Goal: Task Accomplishment & Management: Manage account settings

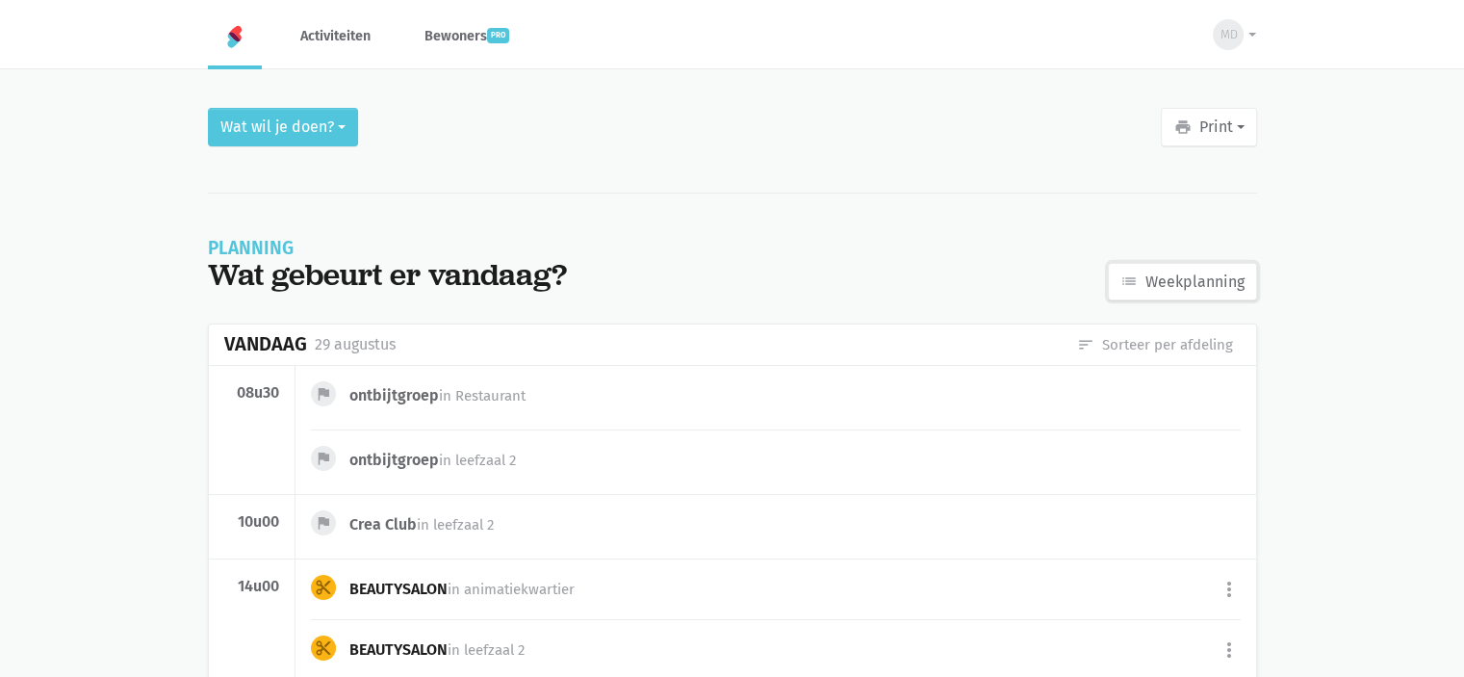
click at [1137, 285] on icon "list" at bounding box center [1128, 280] width 17 height 17
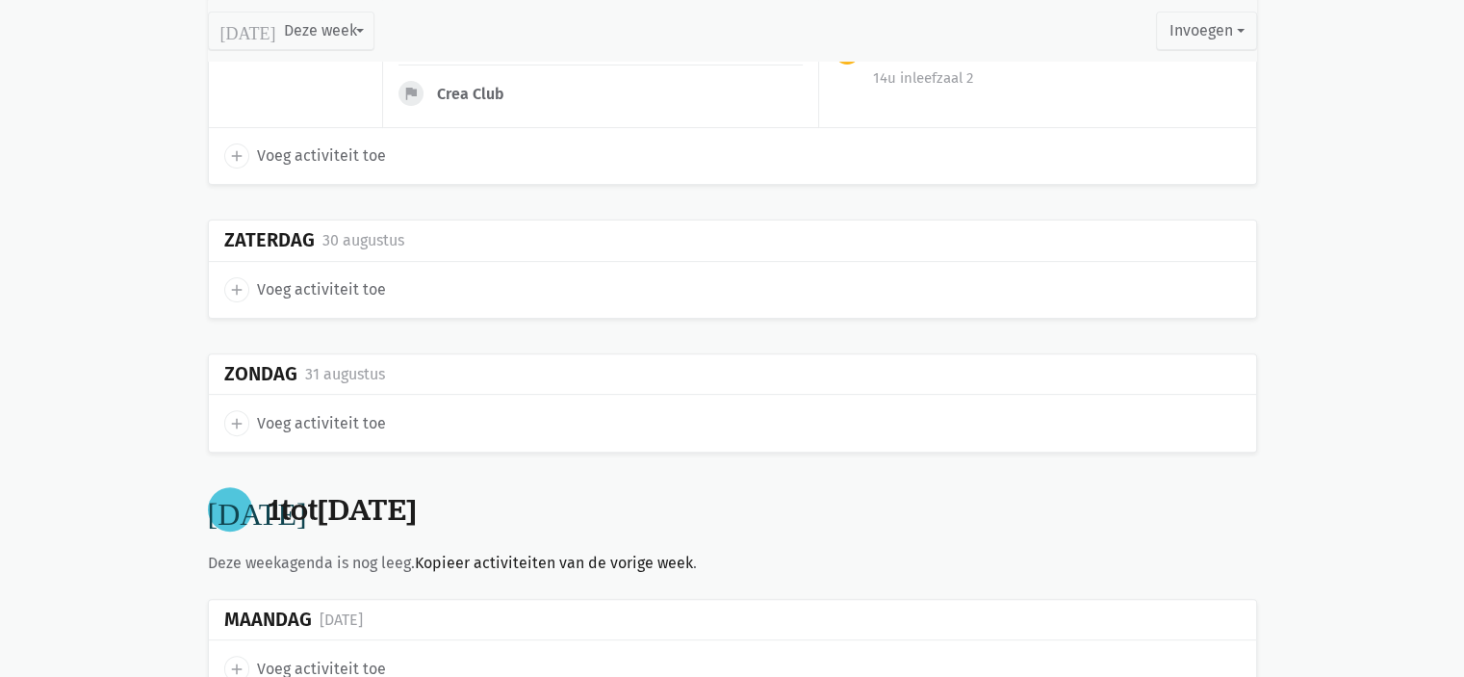
scroll to position [770, 0]
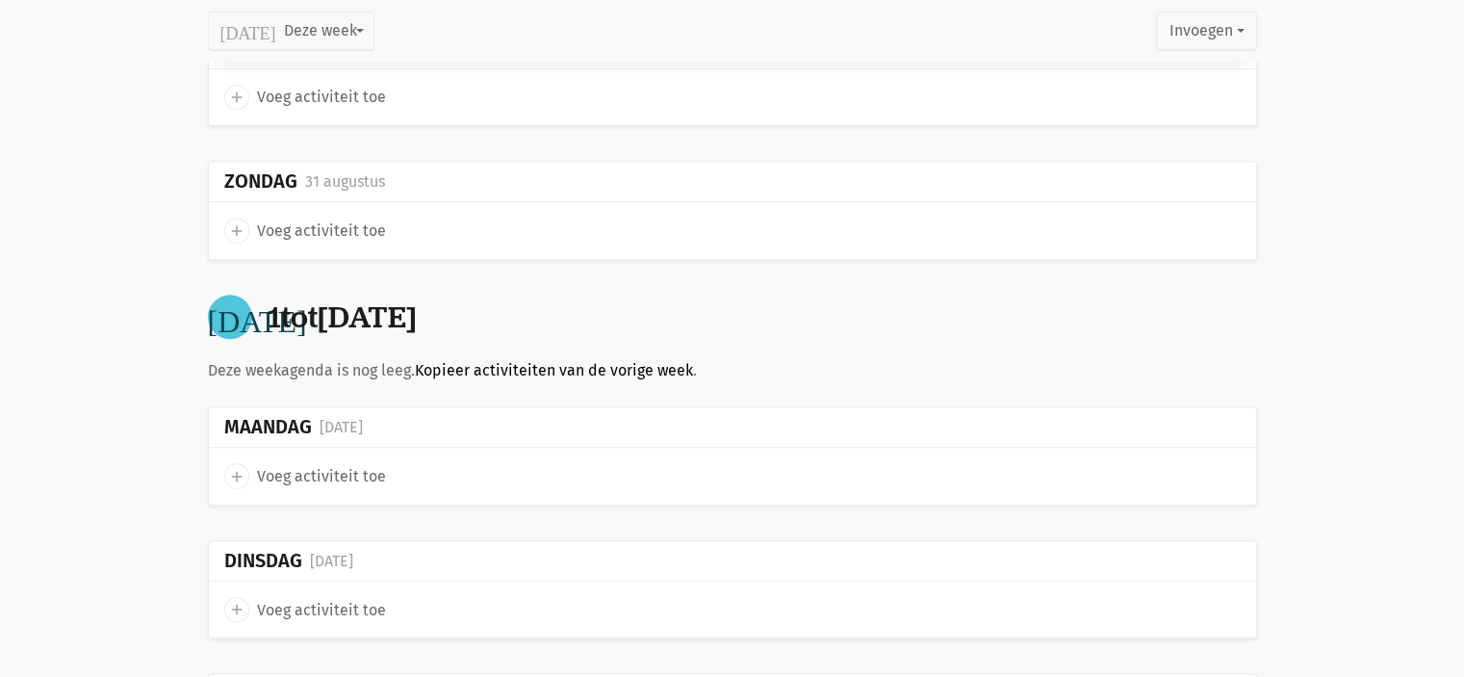
click at [450, 373] on link "Kopieer activiteiten van de vorige week" at bounding box center [554, 370] width 278 height 18
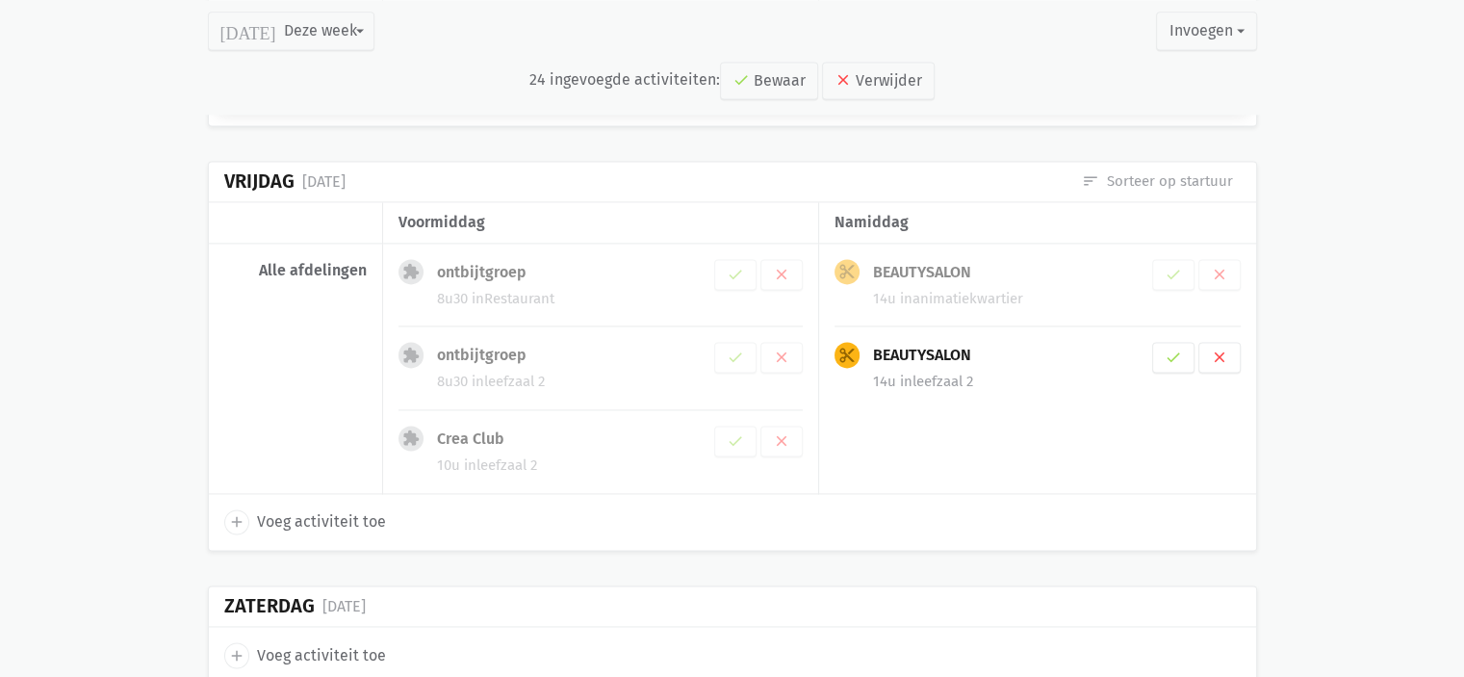
scroll to position [2772, 0]
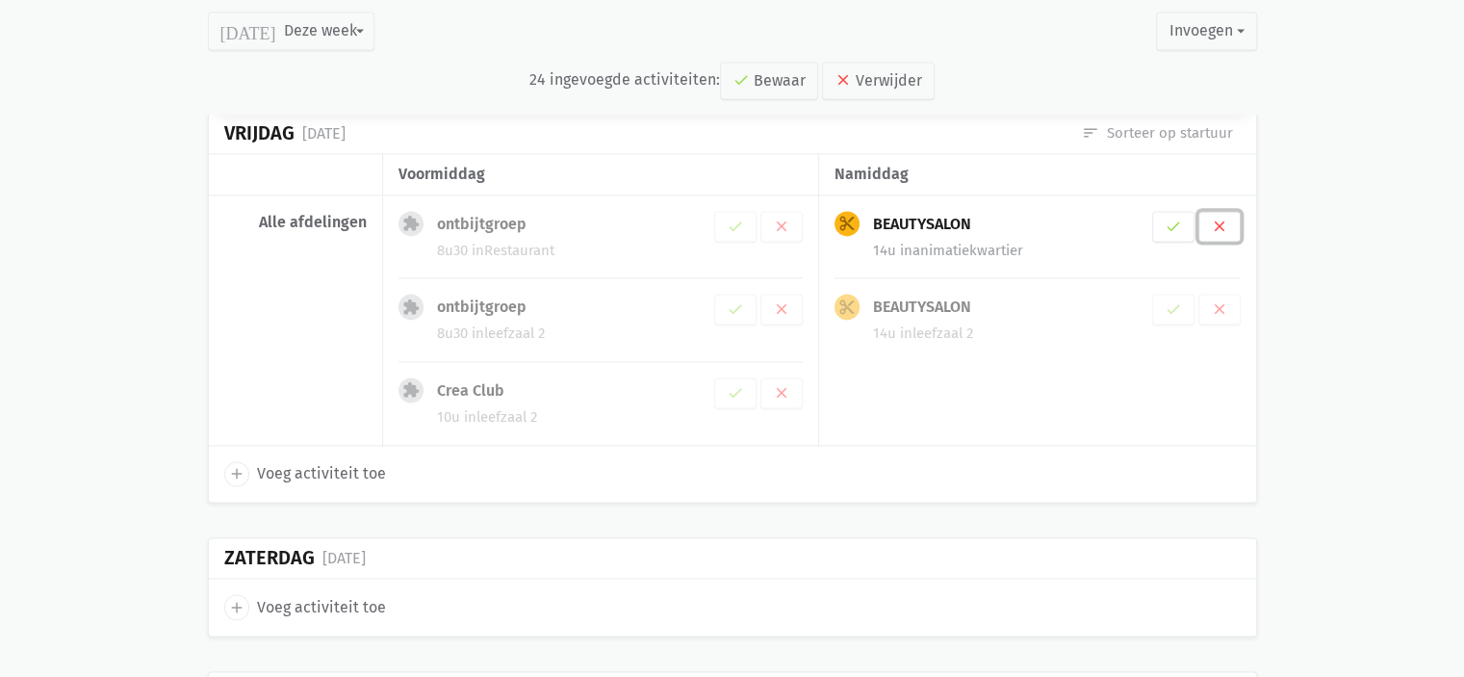
click at [1224, 218] on icon "clear" at bounding box center [1219, 226] width 17 height 17
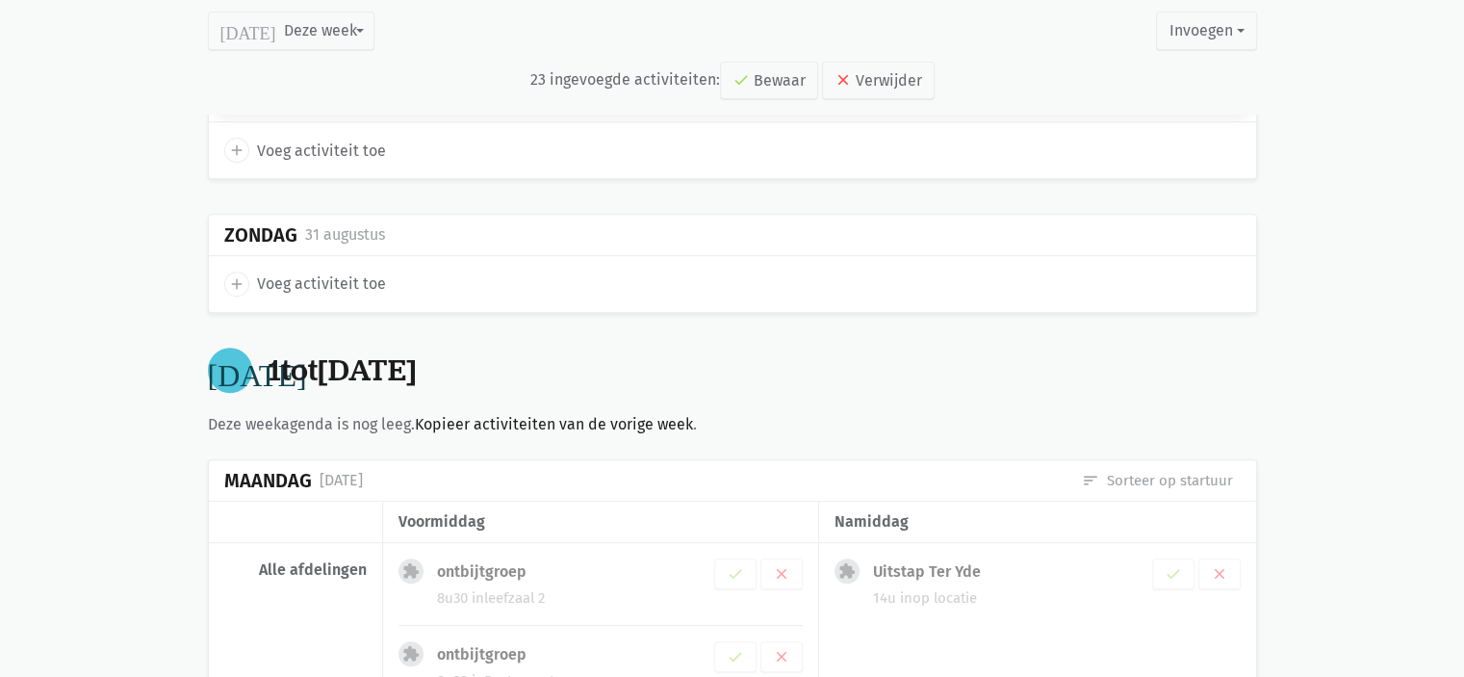
scroll to position [1108, 0]
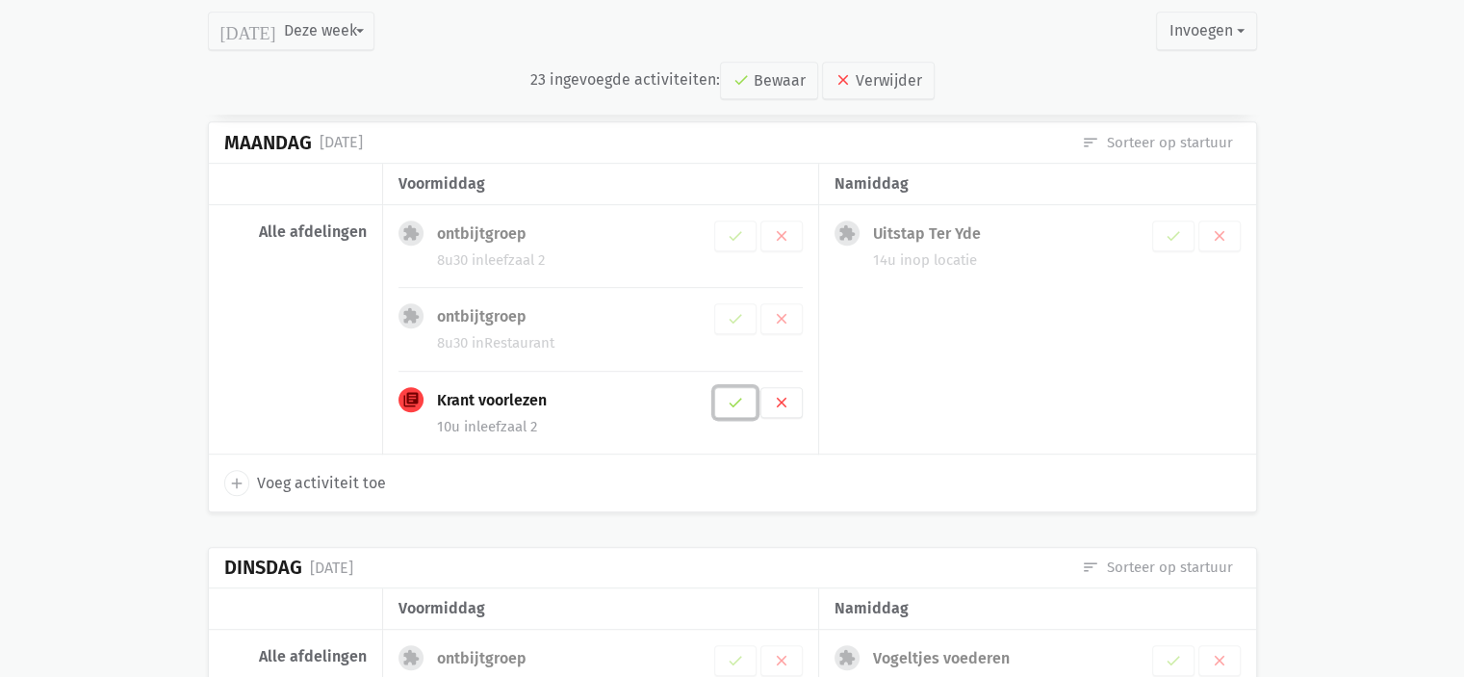
click at [723, 397] on button "check" at bounding box center [735, 402] width 42 height 31
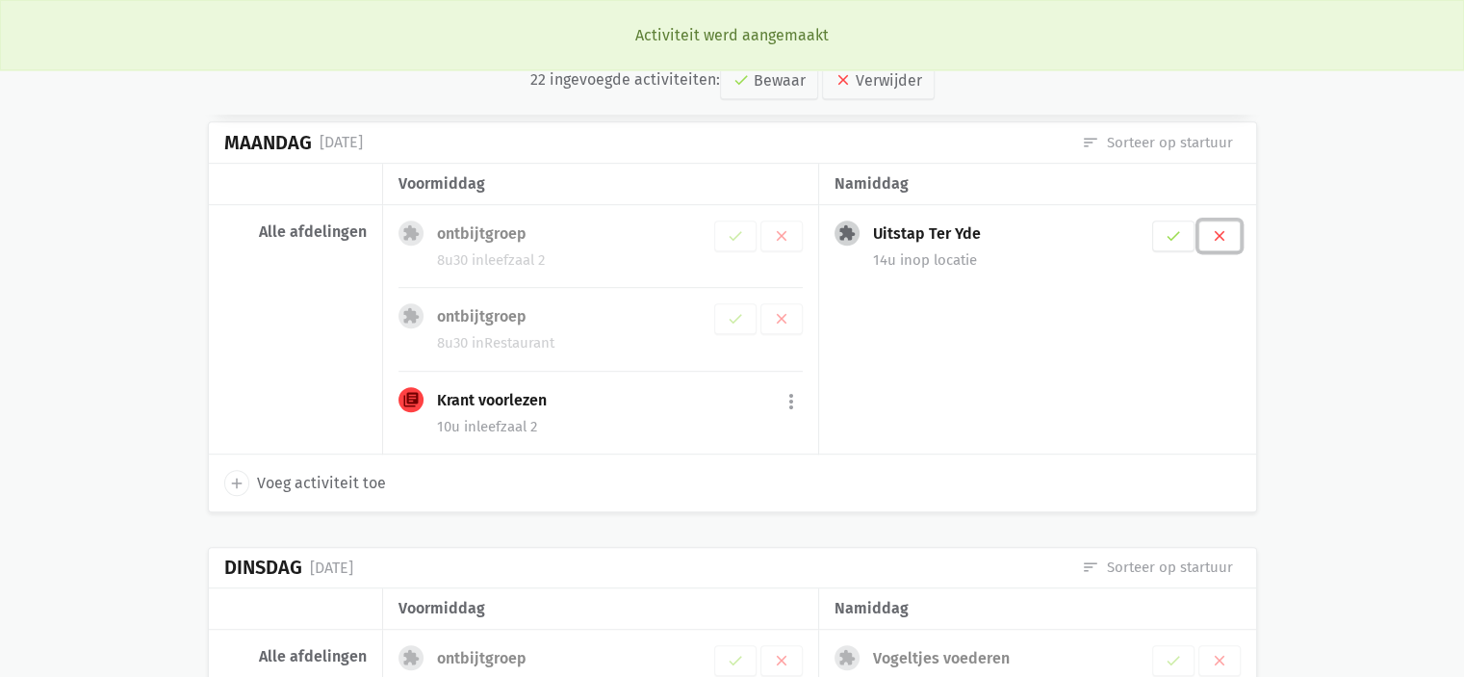
click at [1227, 225] on button "clear" at bounding box center [1219, 235] width 42 height 31
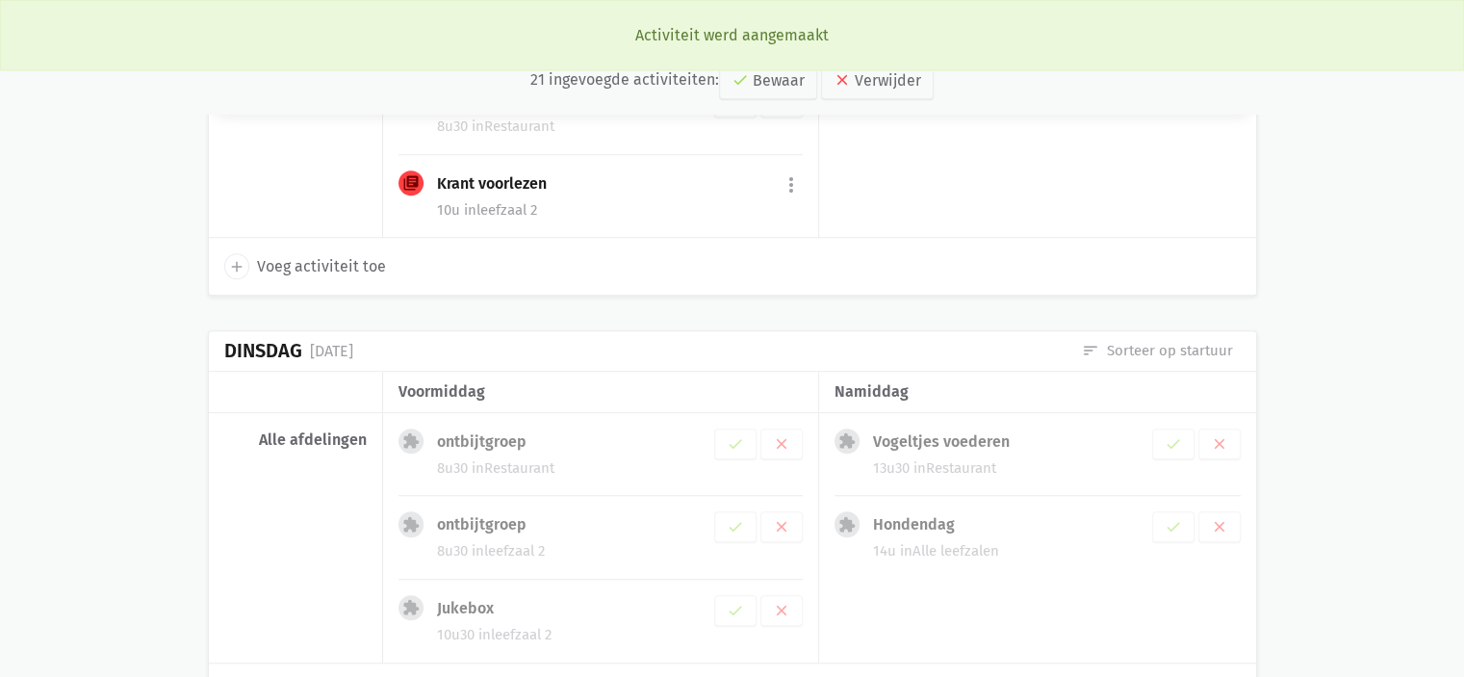
scroll to position [1468, 0]
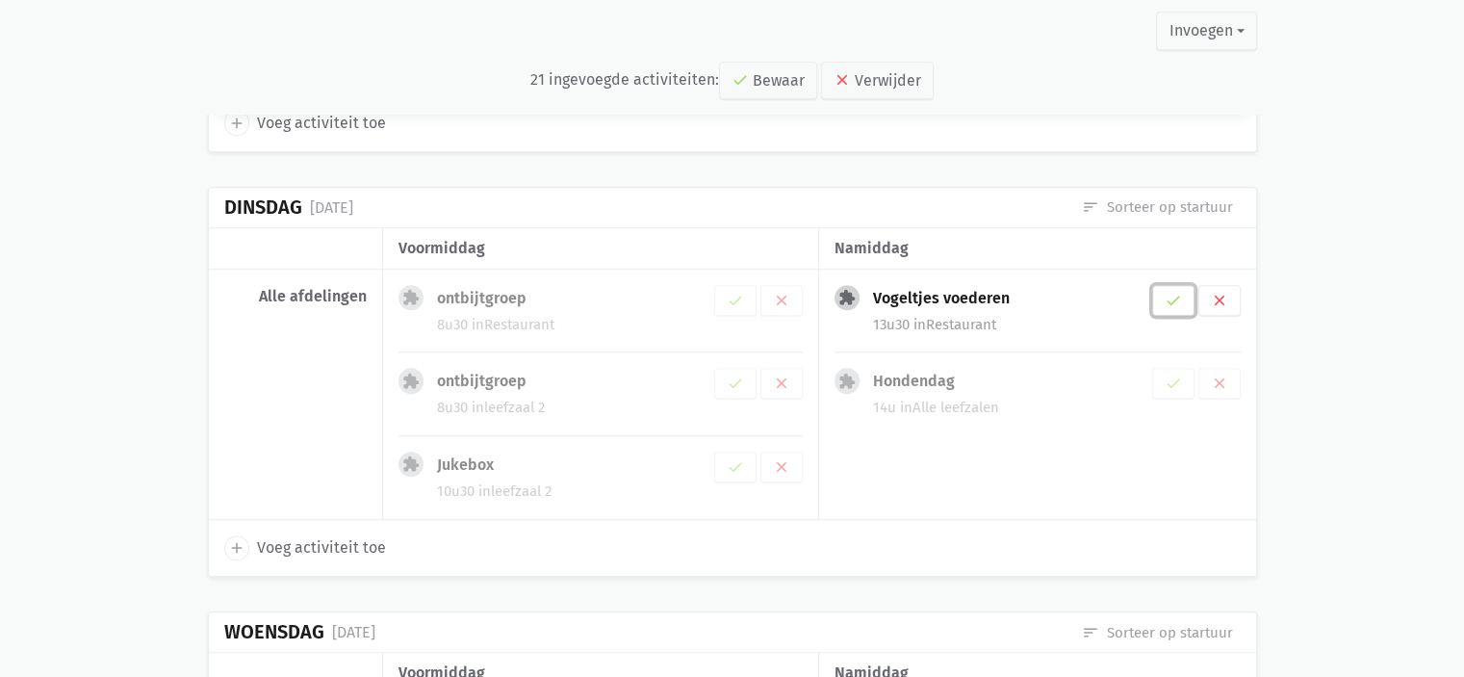
click at [1170, 293] on icon "check" at bounding box center [1173, 300] width 17 height 17
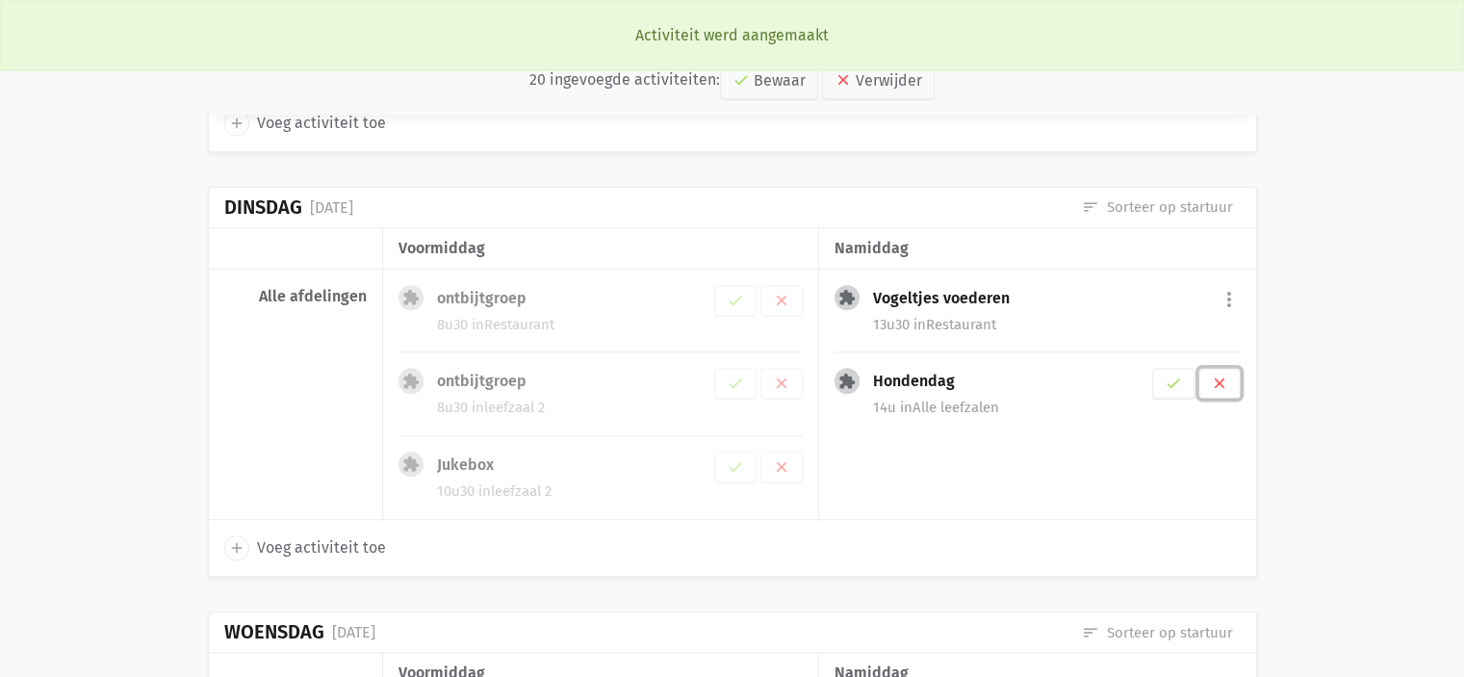
click at [1216, 376] on icon "clear" at bounding box center [1219, 382] width 17 height 17
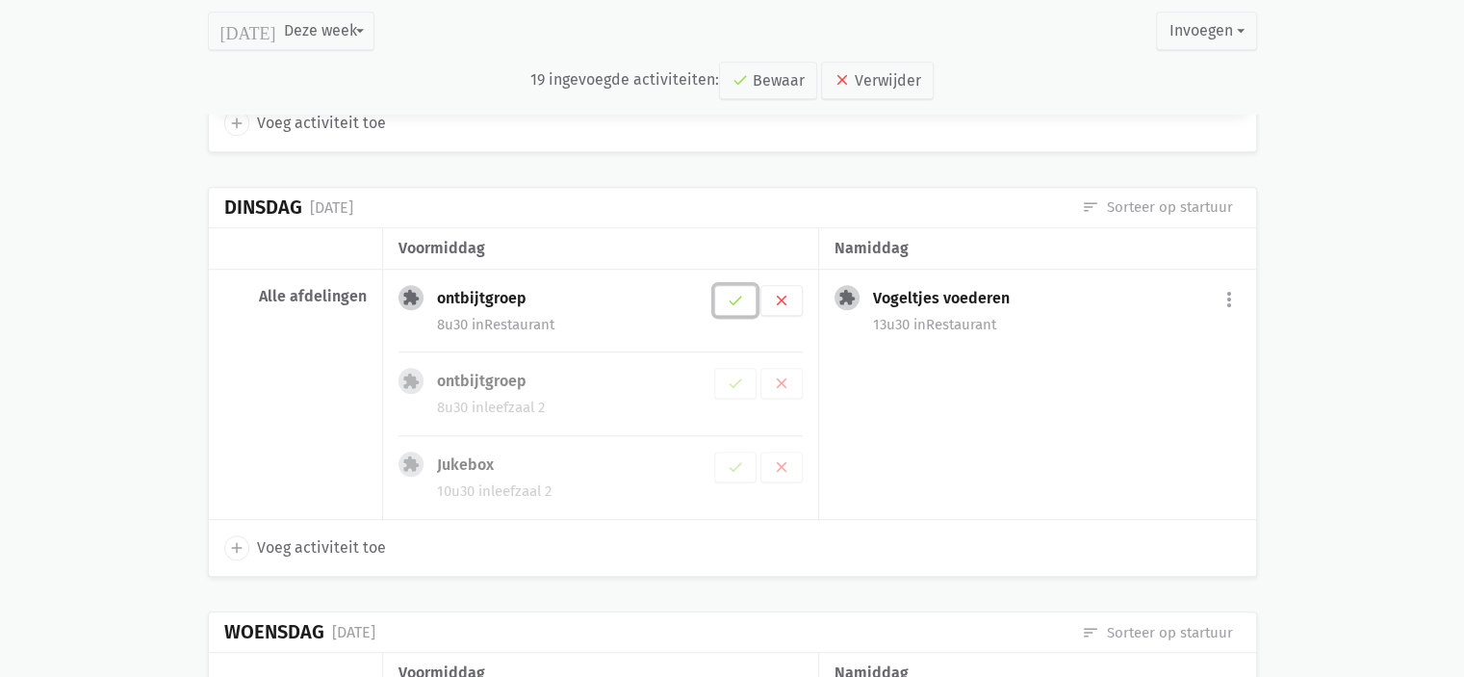
click at [739, 292] on icon "check" at bounding box center [735, 300] width 17 height 17
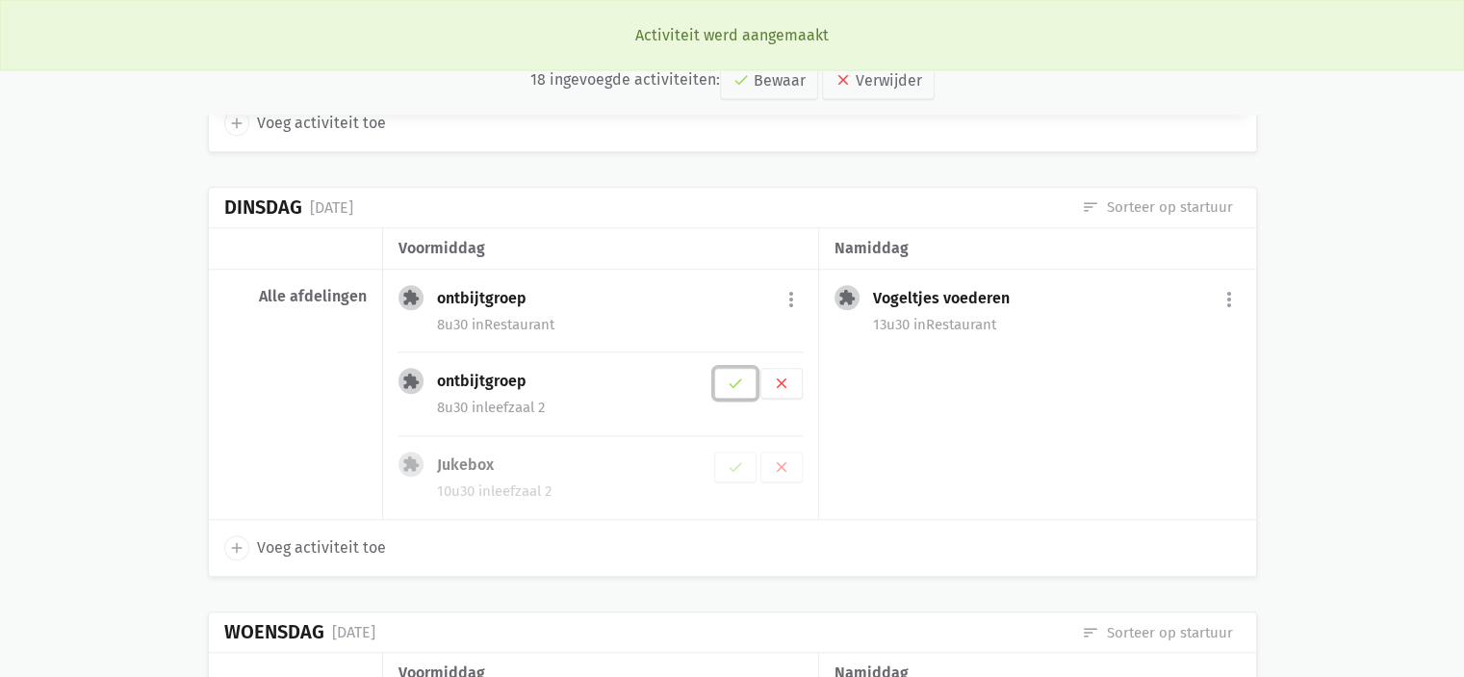
click at [732, 374] on icon "check" at bounding box center [735, 382] width 17 height 17
click at [735, 458] on icon "check" at bounding box center [735, 466] width 17 height 17
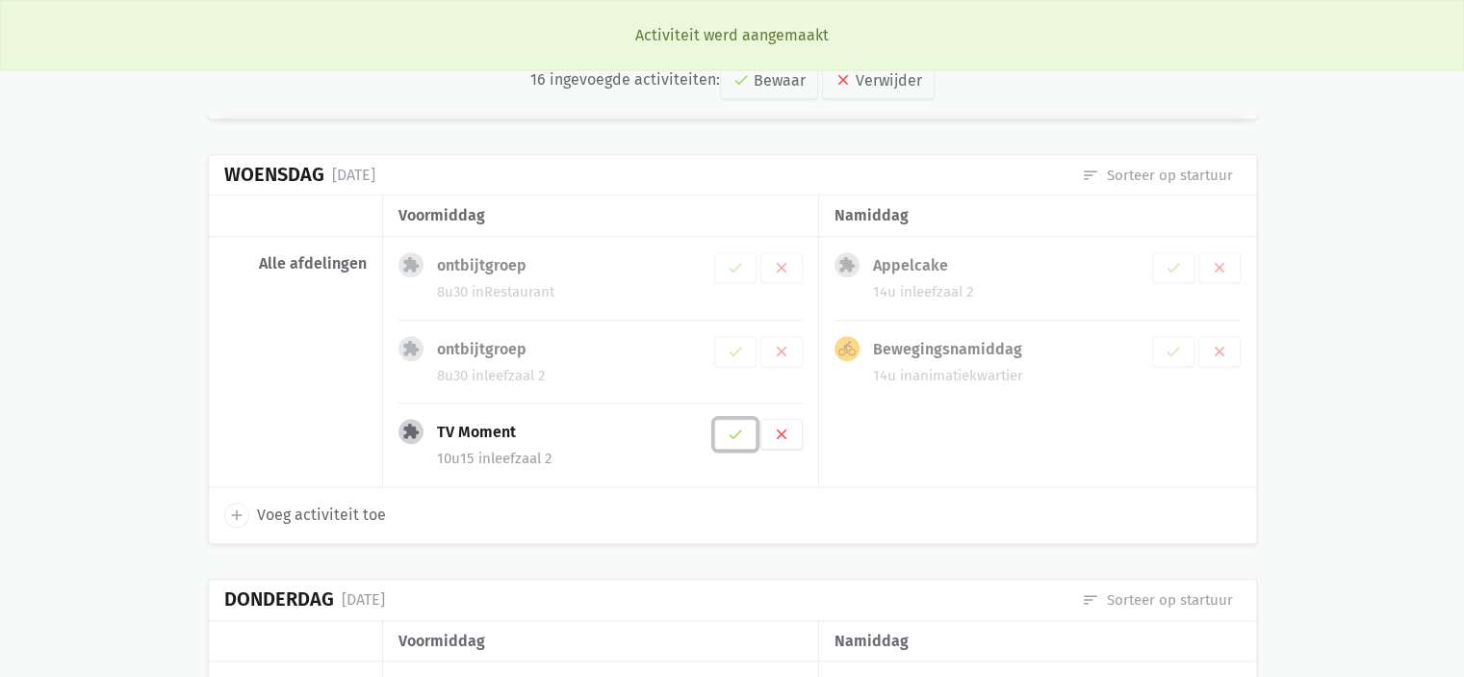
click at [725, 428] on button "check" at bounding box center [735, 434] width 42 height 31
click at [742, 262] on icon "check" at bounding box center [735, 267] width 17 height 17
click at [728, 343] on icon "check" at bounding box center [735, 351] width 17 height 17
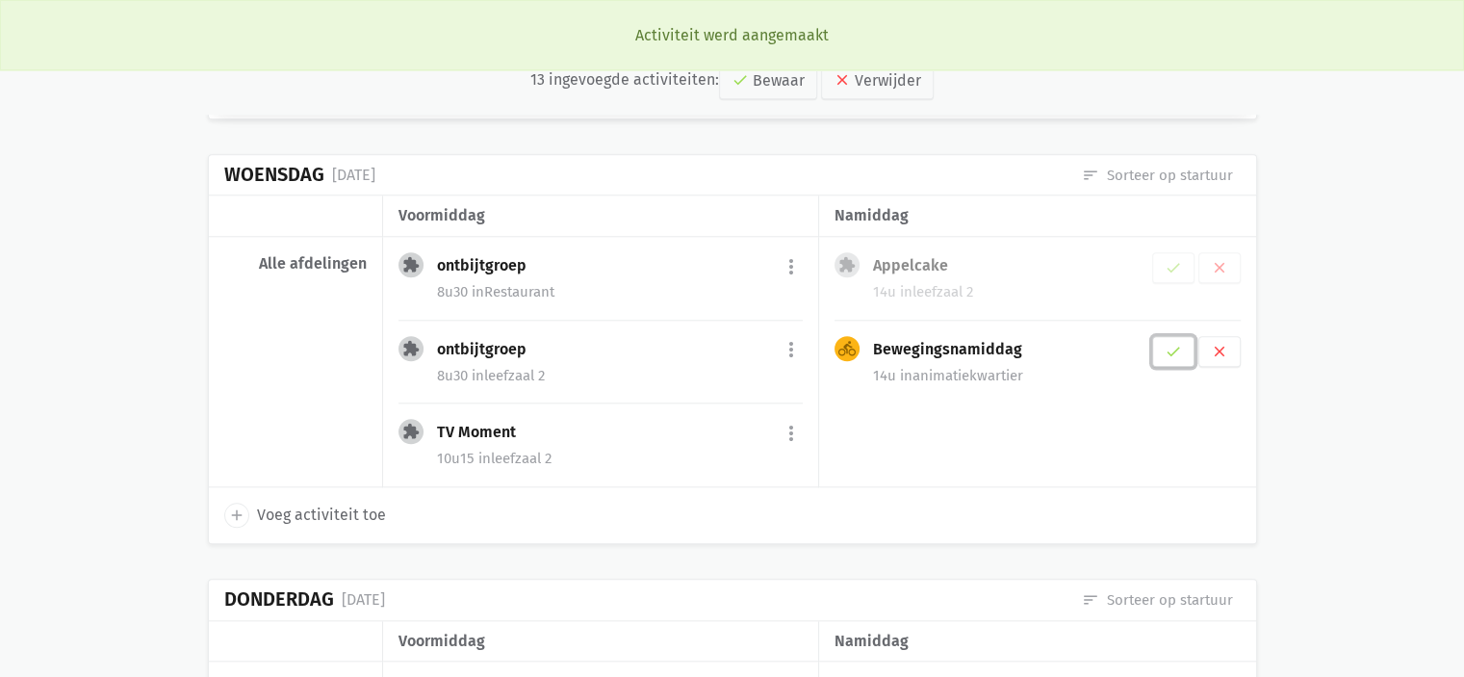
click at [1167, 346] on icon "check" at bounding box center [1173, 351] width 17 height 17
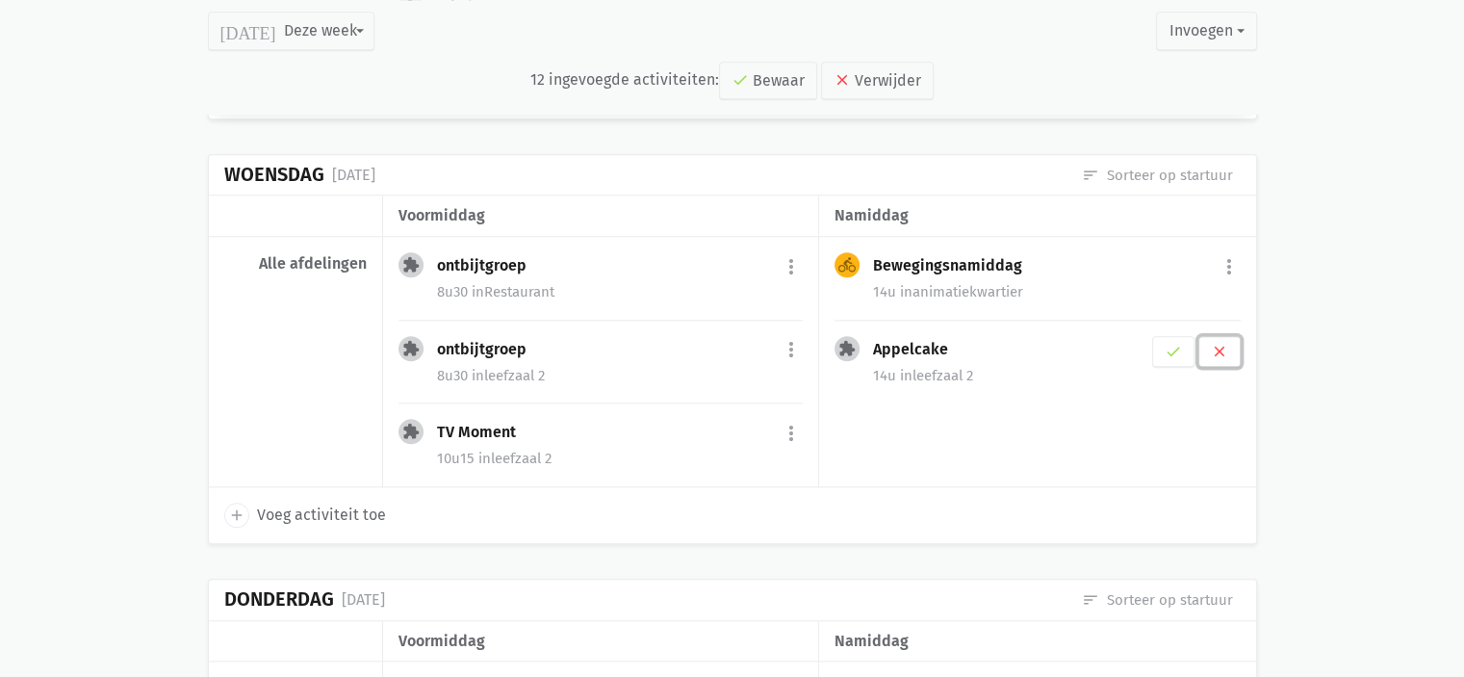
click at [1224, 343] on icon "clear" at bounding box center [1219, 351] width 17 height 17
click at [1233, 250] on button "more_vert" at bounding box center [1229, 266] width 23 height 37
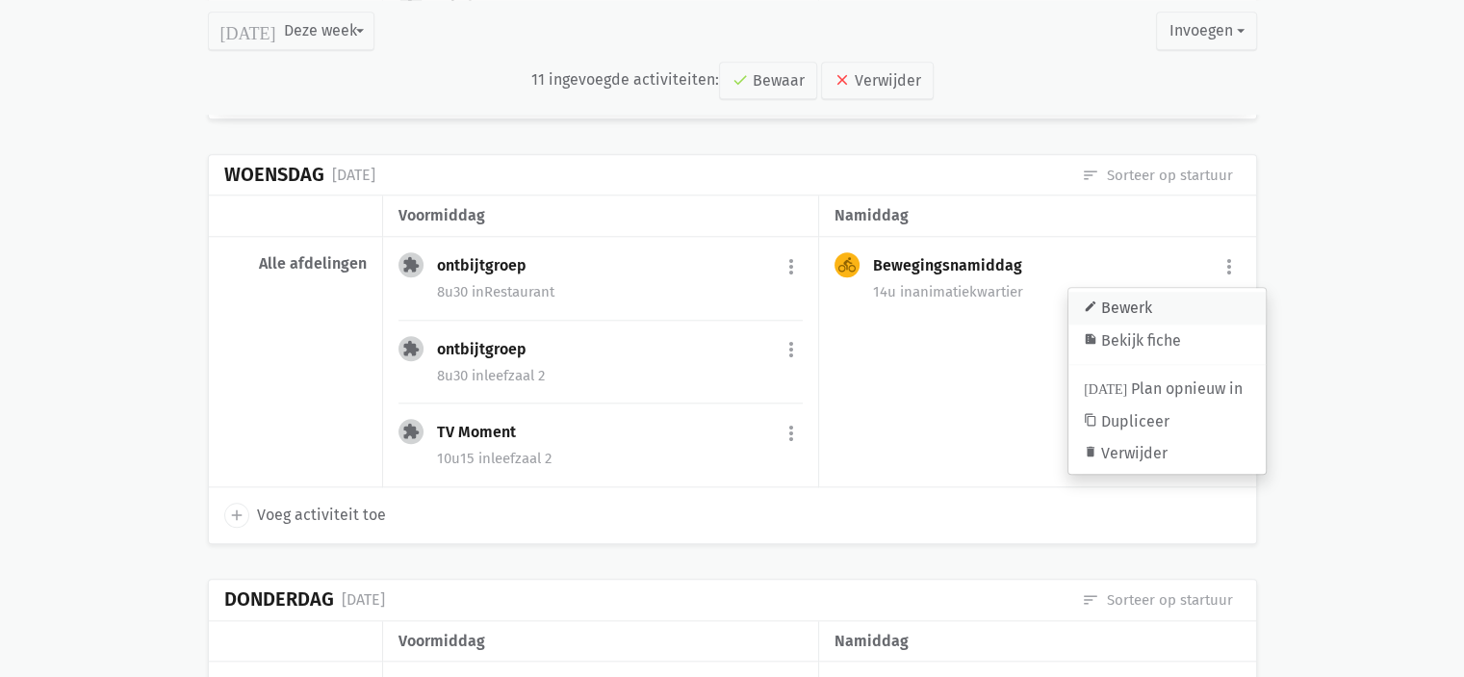
click at [1190, 303] on link "edit Bewerk" at bounding box center [1166, 308] width 197 height 33
select select "14:00"
select select "16:00"
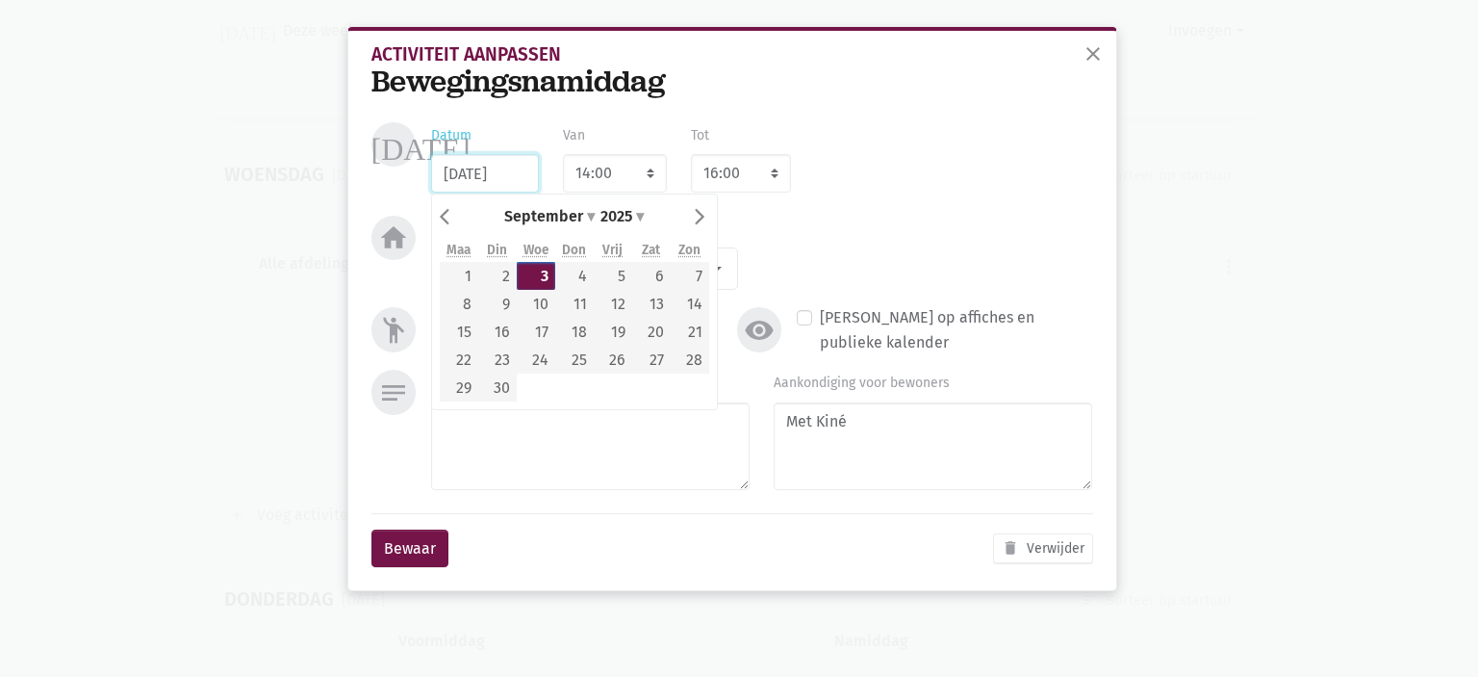
click at [498, 176] on input "03/09/2025" at bounding box center [485, 173] width 108 height 39
type input "02/09/2025"
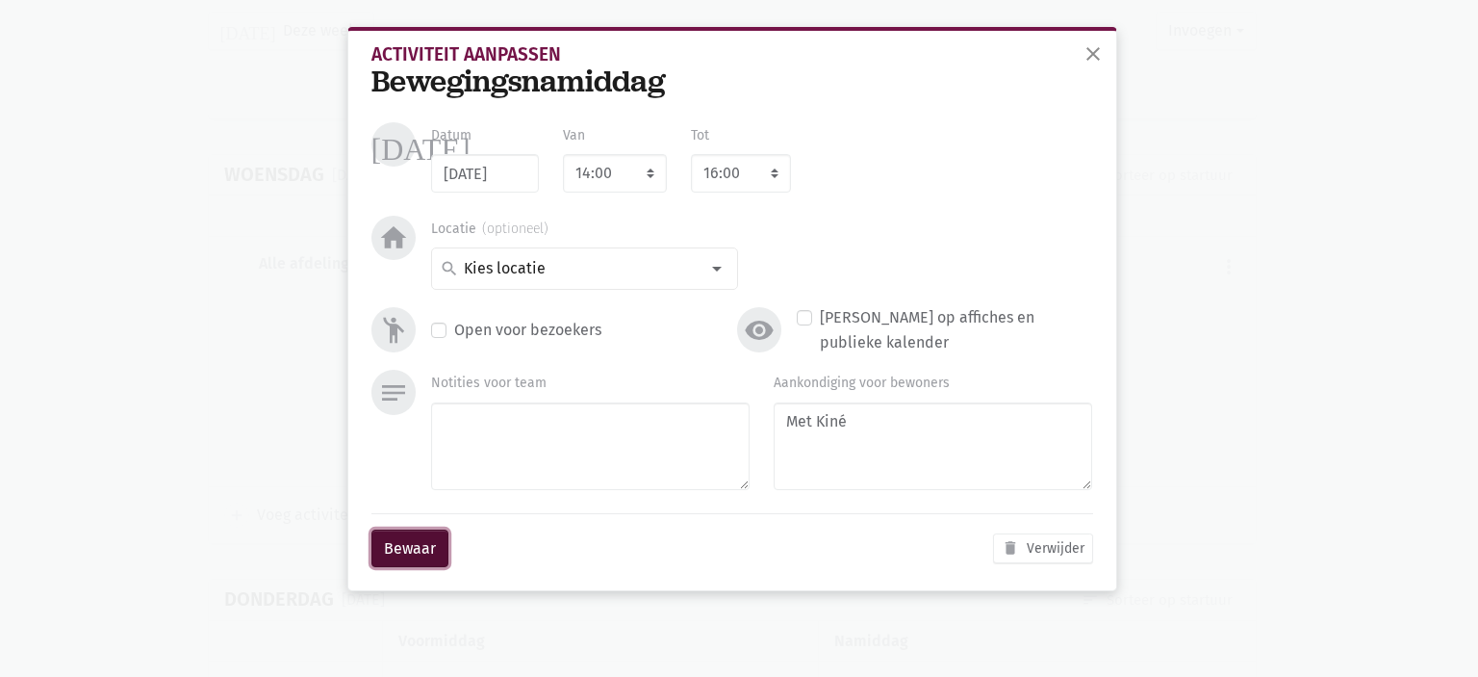
click at [414, 561] on button "Bewaar" at bounding box center [410, 548] width 77 height 39
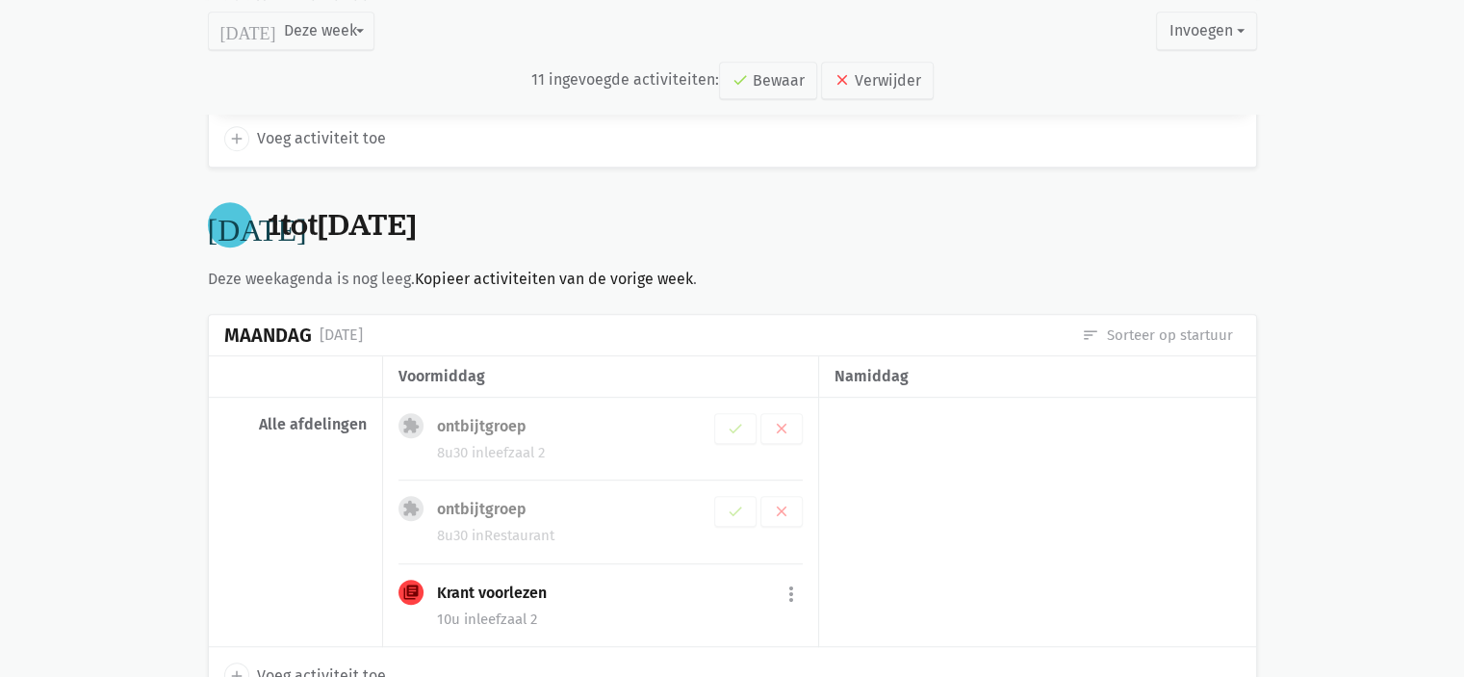
scroll to position [939, 0]
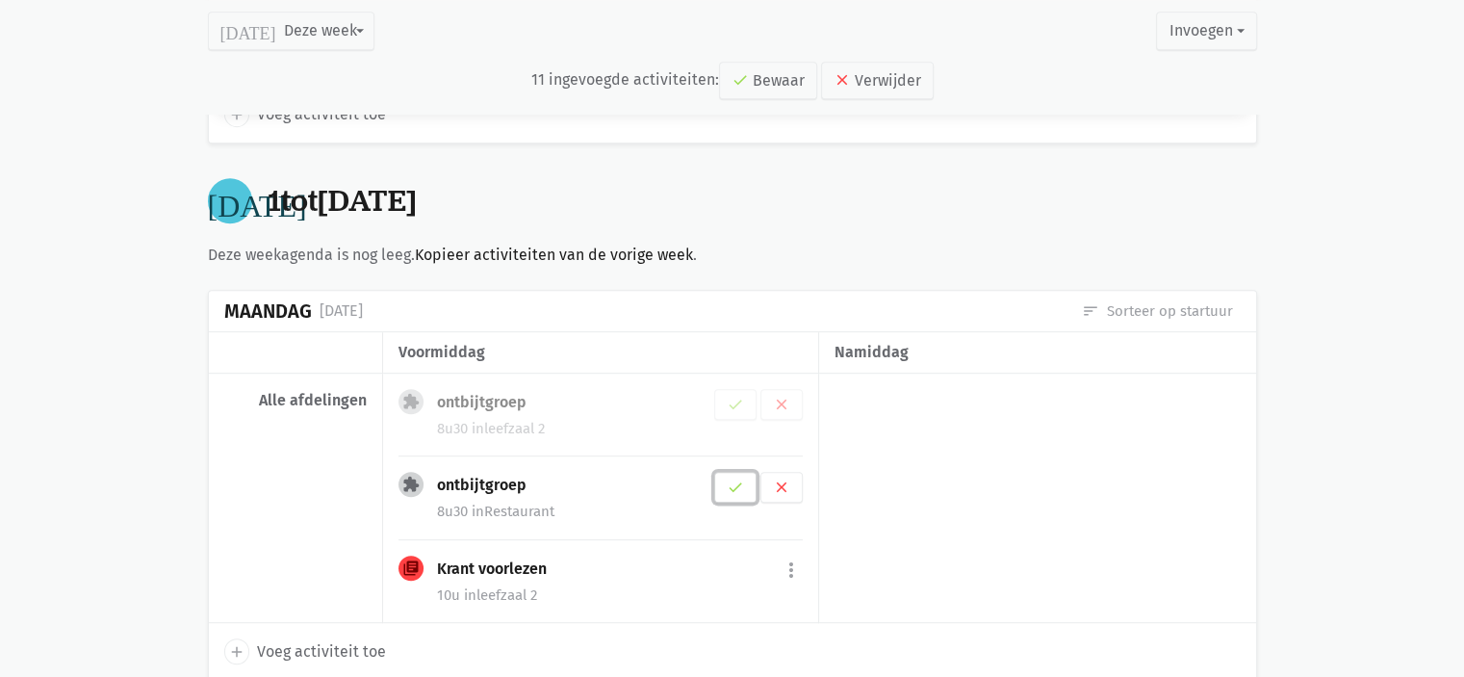
click at [734, 478] on icon "check" at bounding box center [735, 486] width 17 height 17
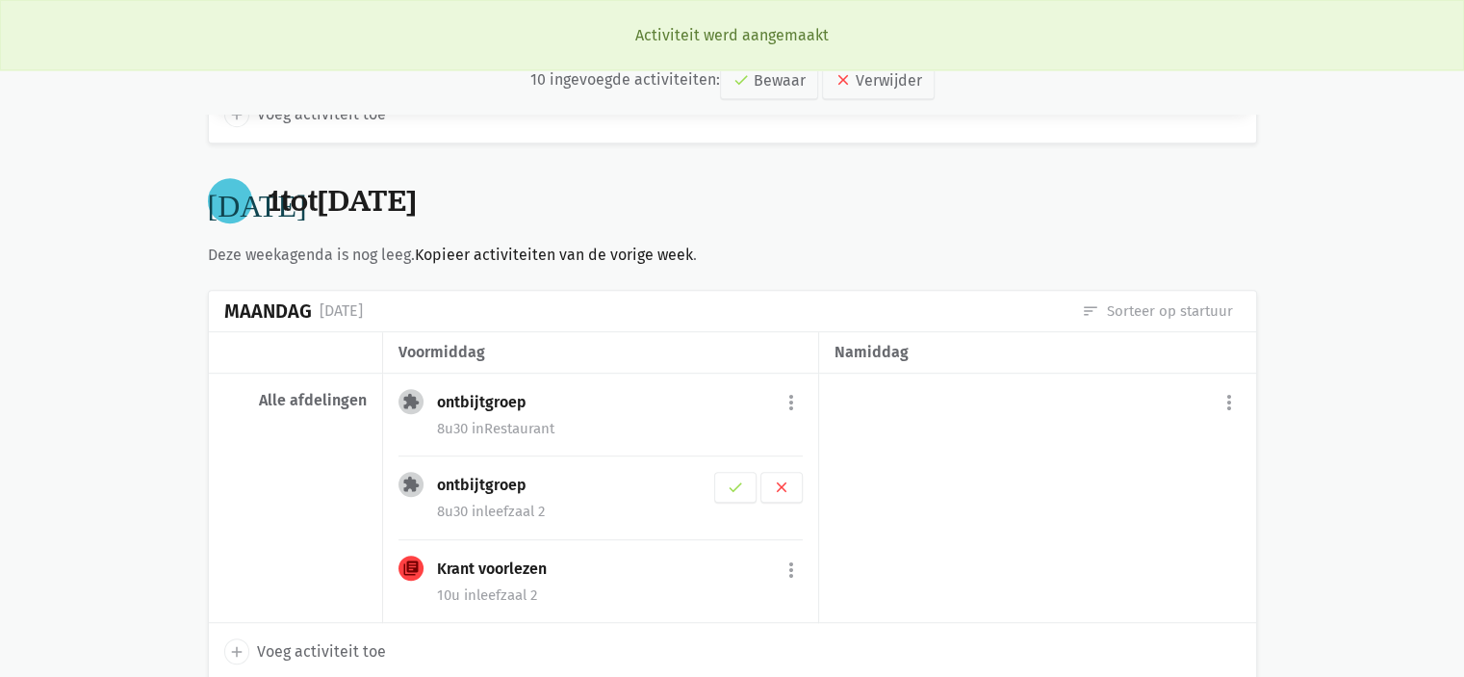
click at [708, 479] on div "ontbijtgroep check clear" at bounding box center [620, 487] width 366 height 31
click at [725, 483] on button "check" at bounding box center [735, 487] width 42 height 31
click at [797, 488] on button "more_vert" at bounding box center [791, 486] width 23 height 37
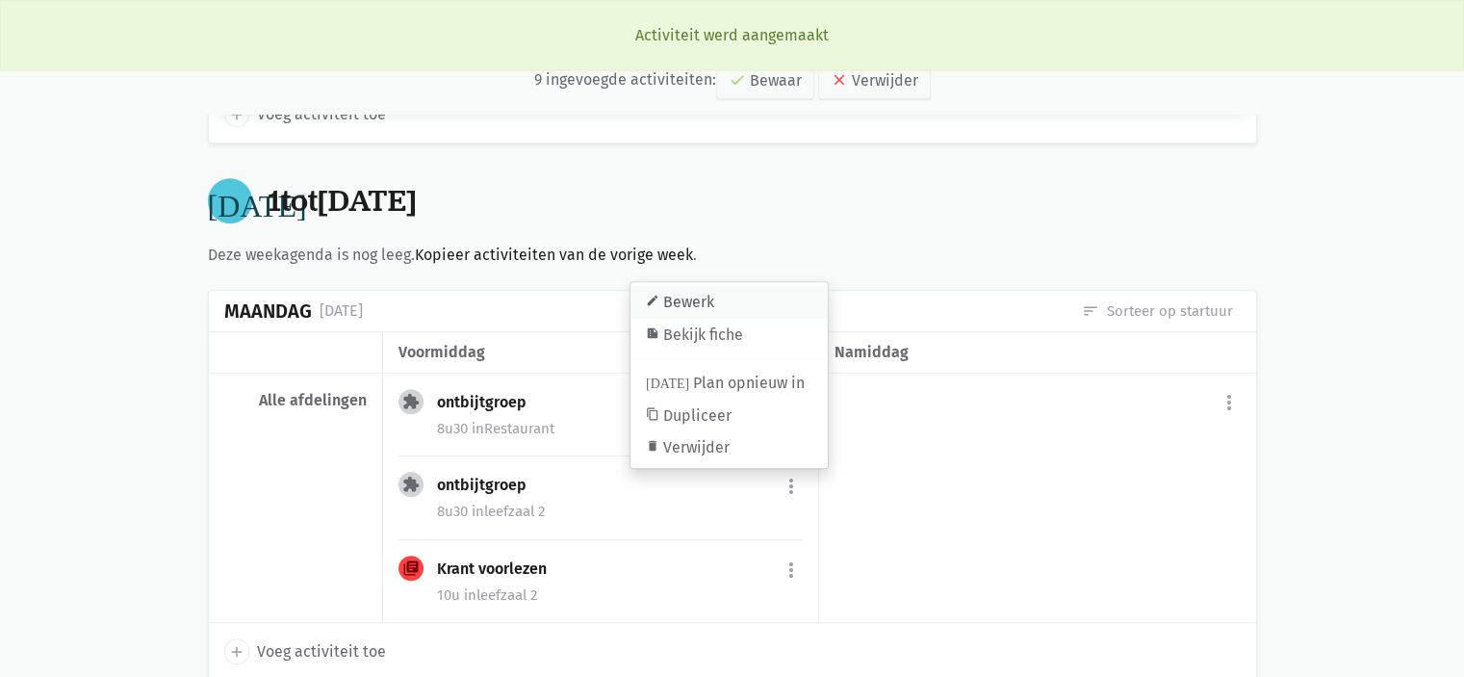
click at [728, 297] on link "edit Bewerk" at bounding box center [728, 302] width 197 height 33
select select "8:30"
select select "9:30"
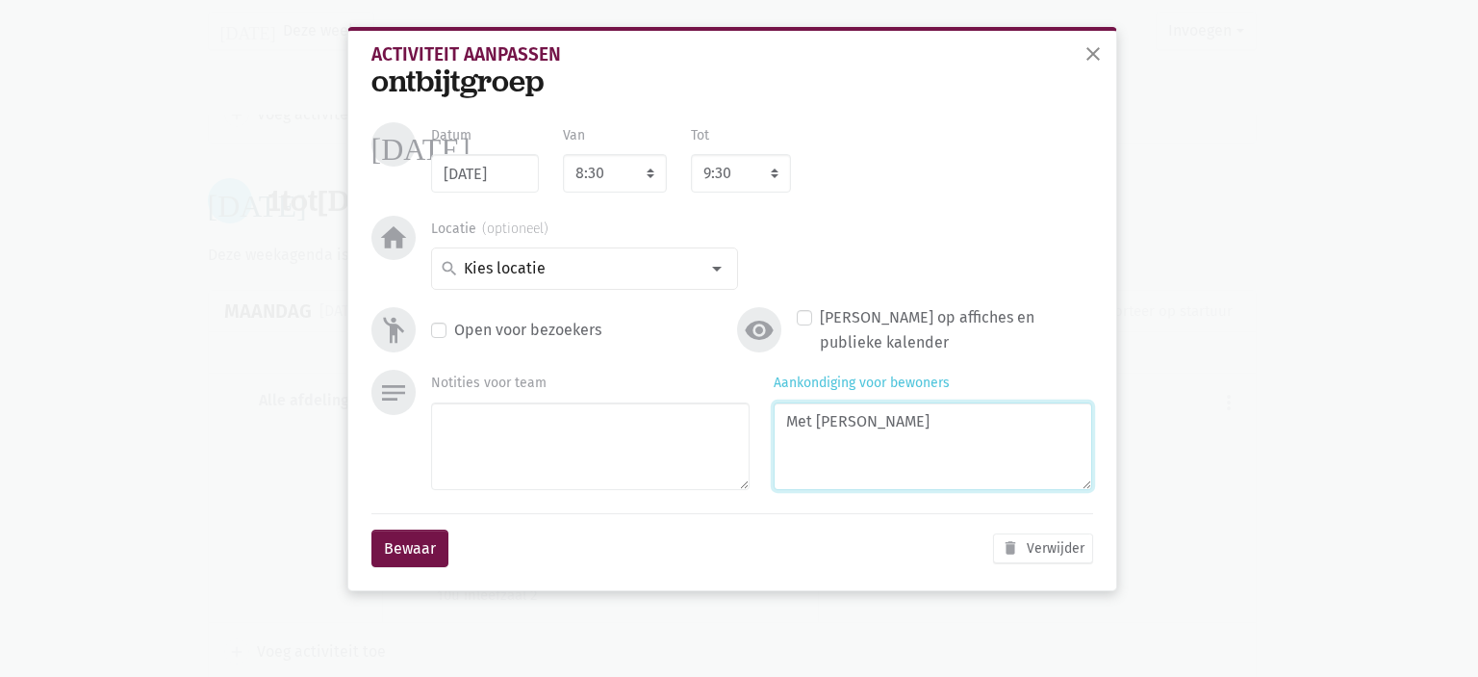
click at [866, 446] on textarea "Met Pia" at bounding box center [933, 446] width 319 height 88
type textarea "Met Marlies"
click at [406, 552] on button "Bewaar" at bounding box center [410, 548] width 77 height 39
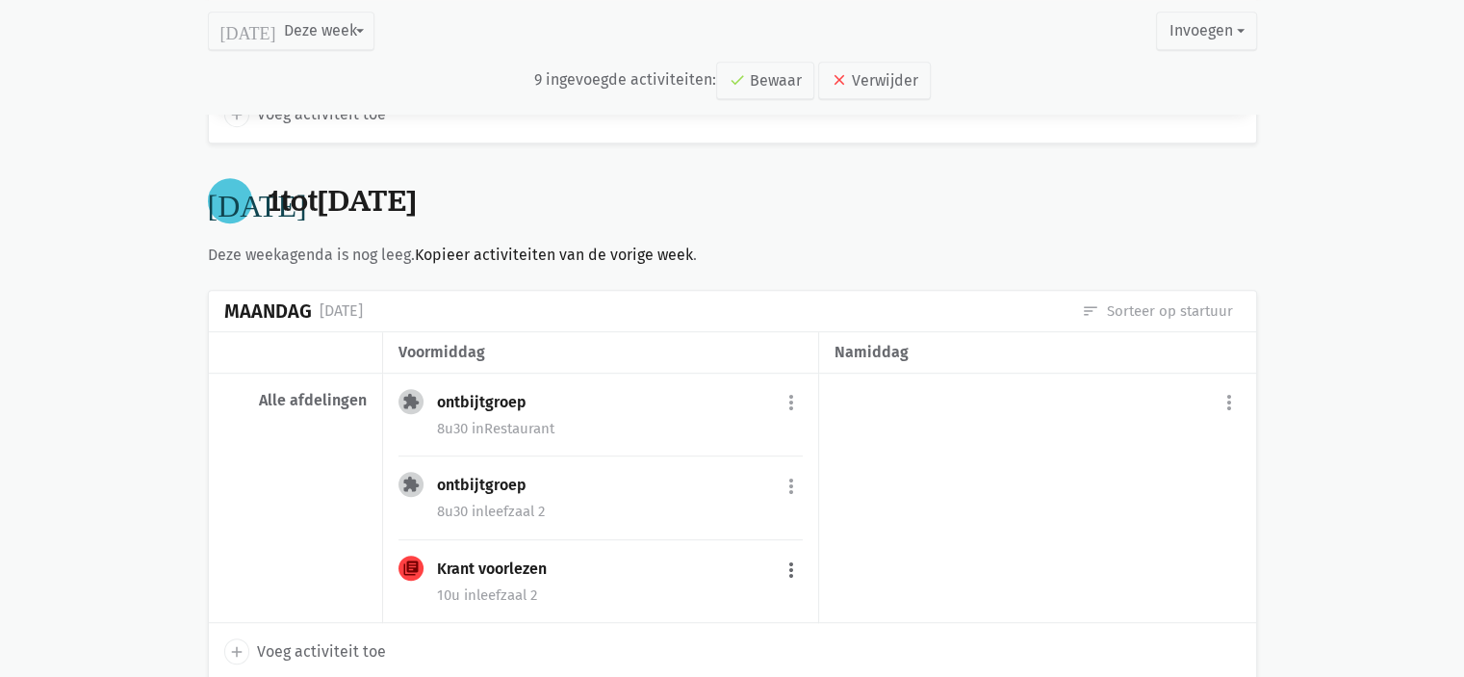
click at [784, 576] on button "more_vert" at bounding box center [791, 570] width 23 height 37
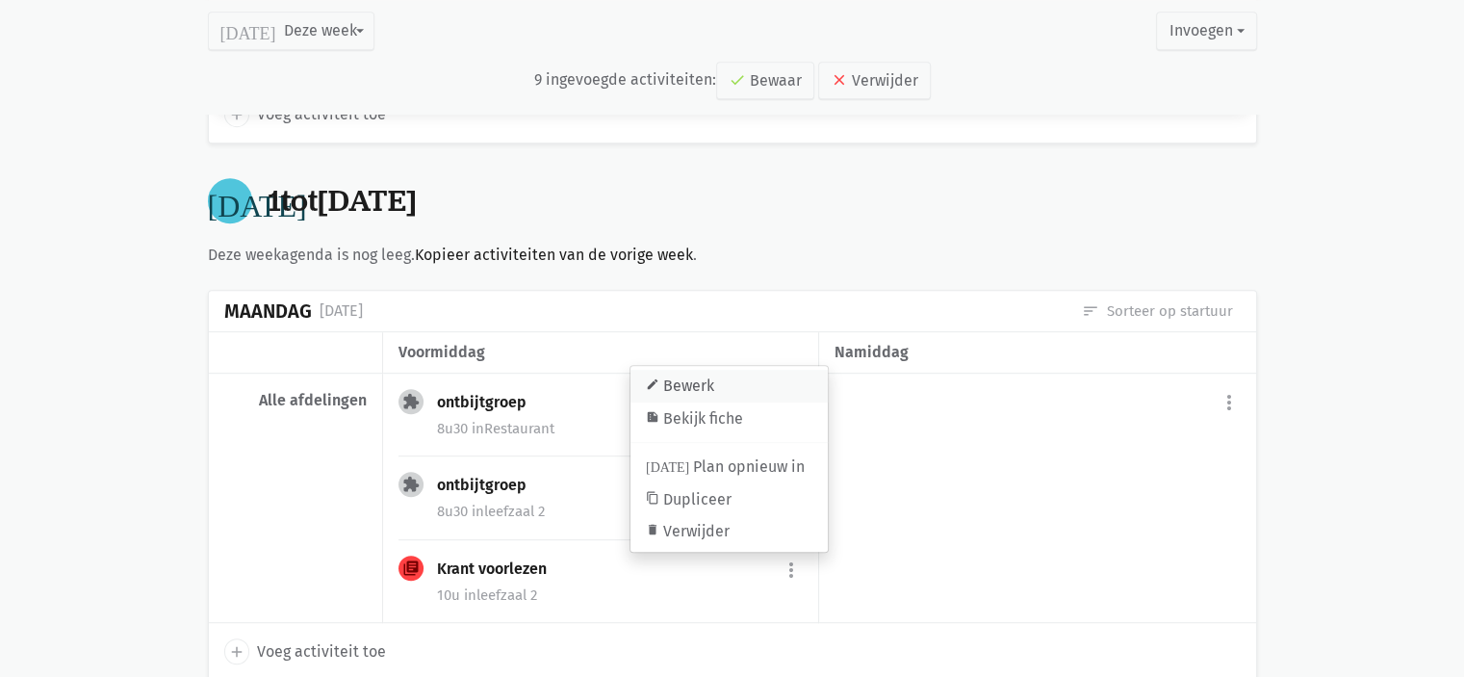
click at [740, 388] on link "edit Bewerk" at bounding box center [728, 386] width 197 height 33
select select "10:00"
select select "11:00"
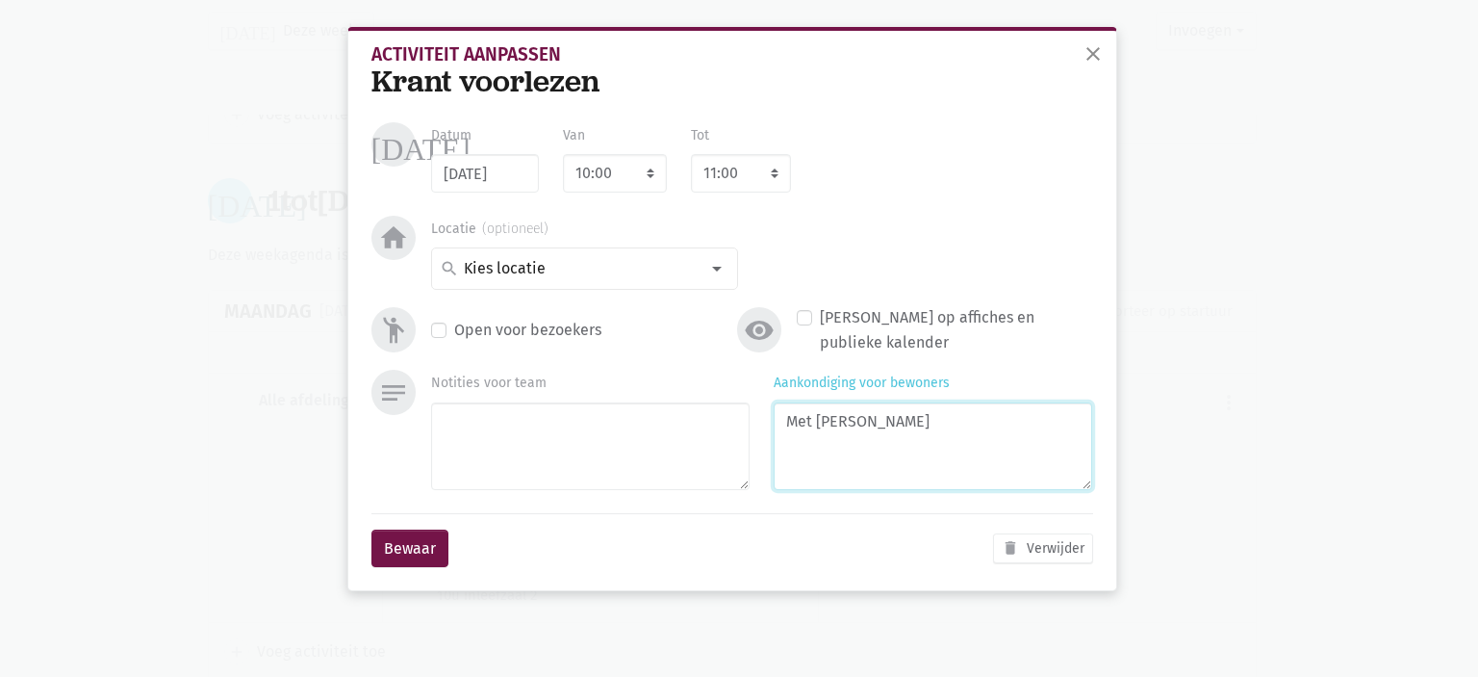
click at [875, 430] on textarea "Met Pia" at bounding box center [933, 446] width 319 height 88
type textarea "M"
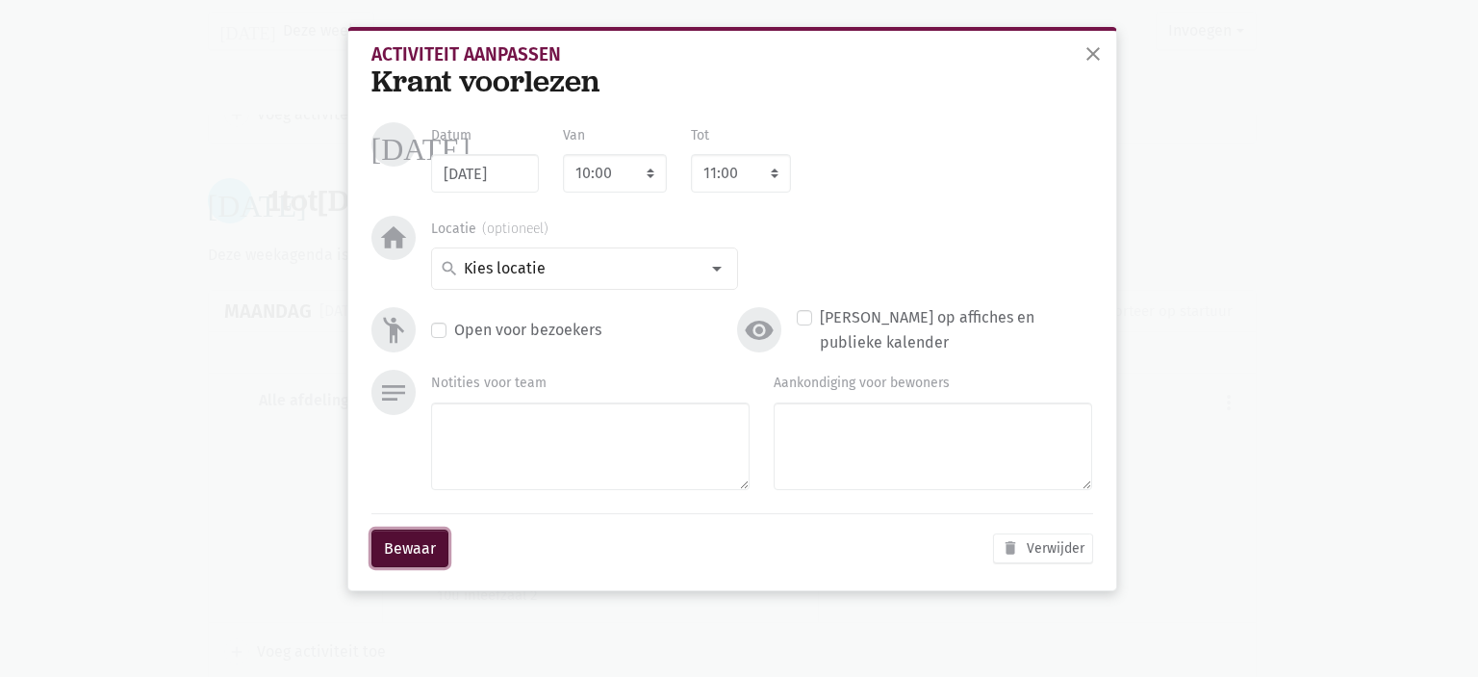
click at [416, 546] on button "Bewaar" at bounding box center [410, 548] width 77 height 39
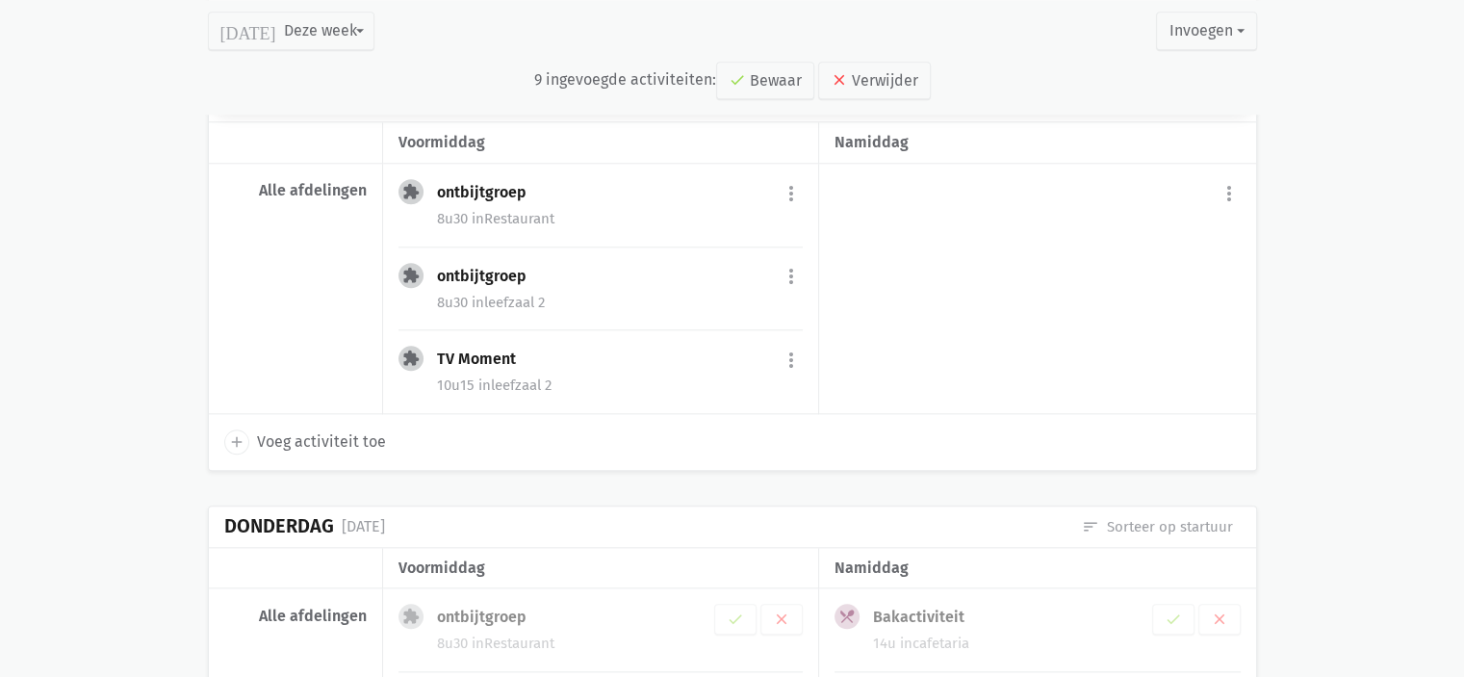
scroll to position [2142, 0]
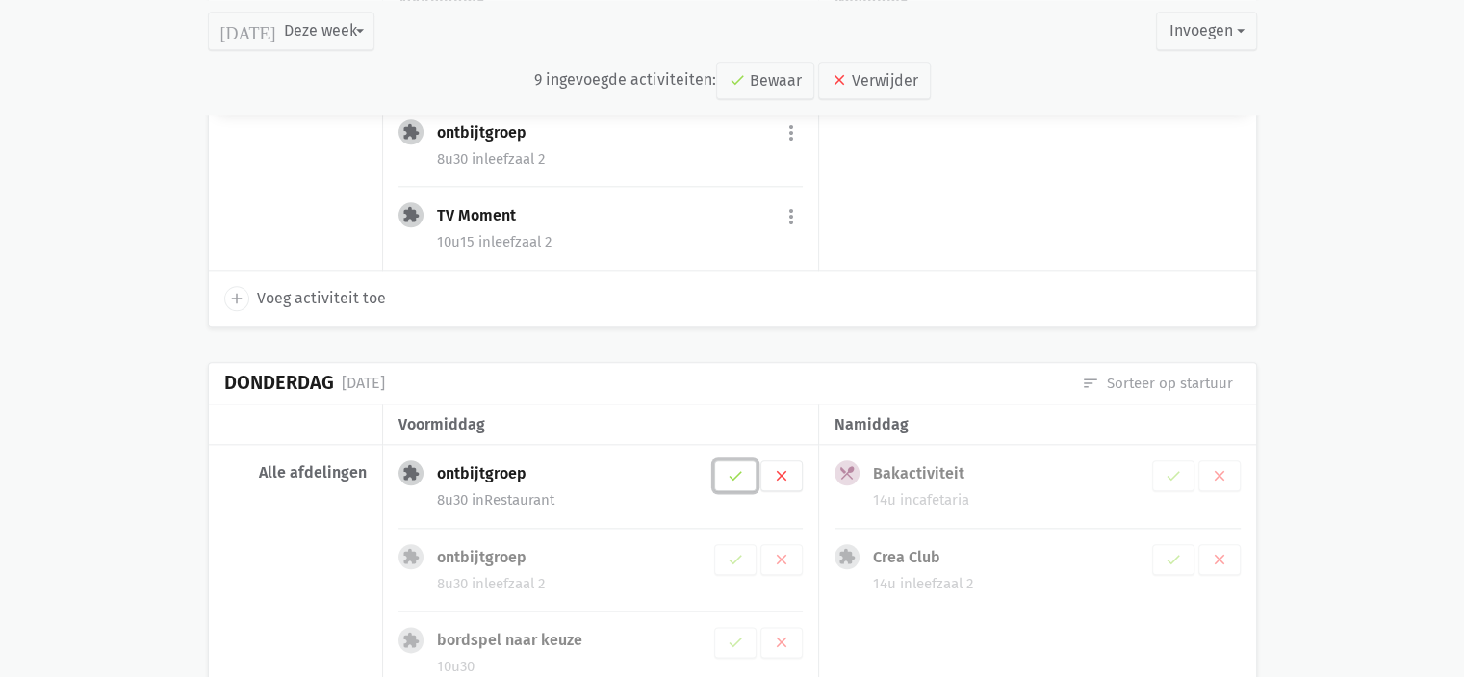
click at [732, 470] on icon "check" at bounding box center [735, 475] width 17 height 17
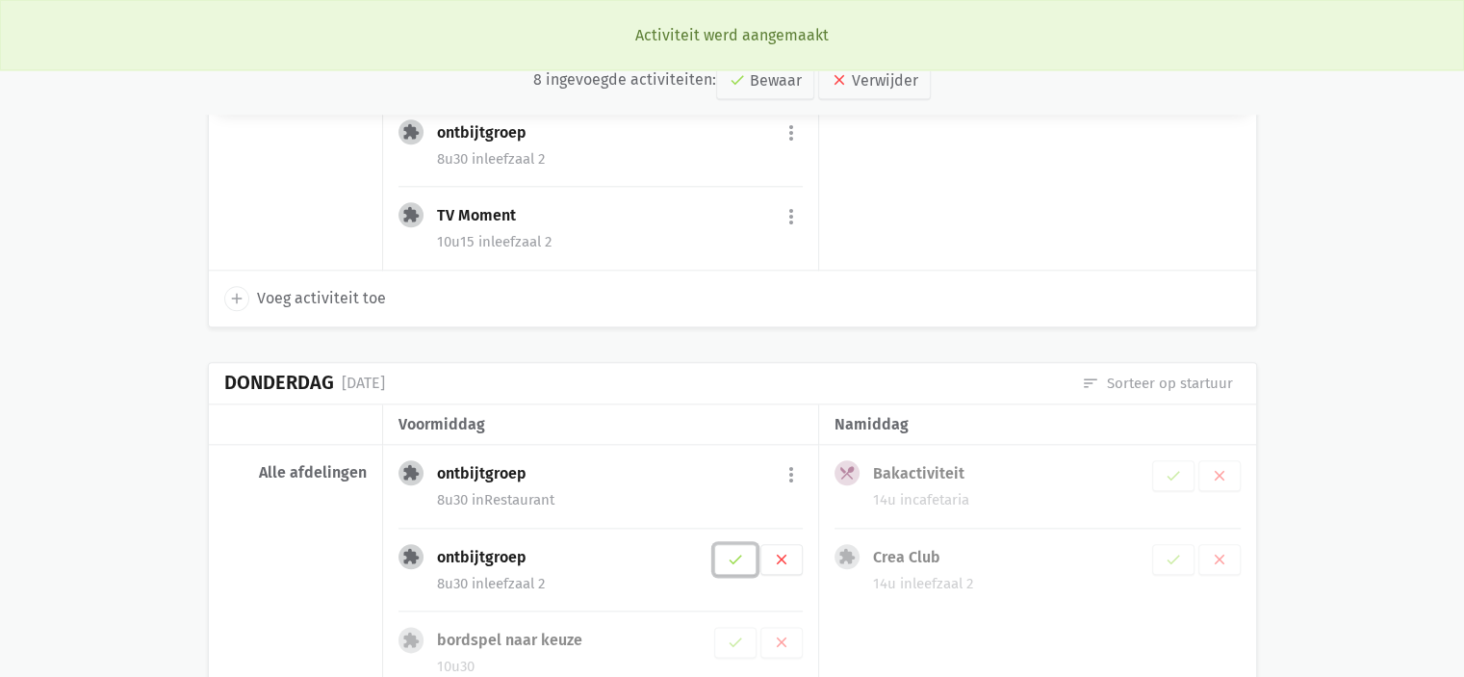
click at [743, 553] on icon "check" at bounding box center [735, 559] width 17 height 17
click at [728, 633] on icon "check" at bounding box center [735, 641] width 17 height 17
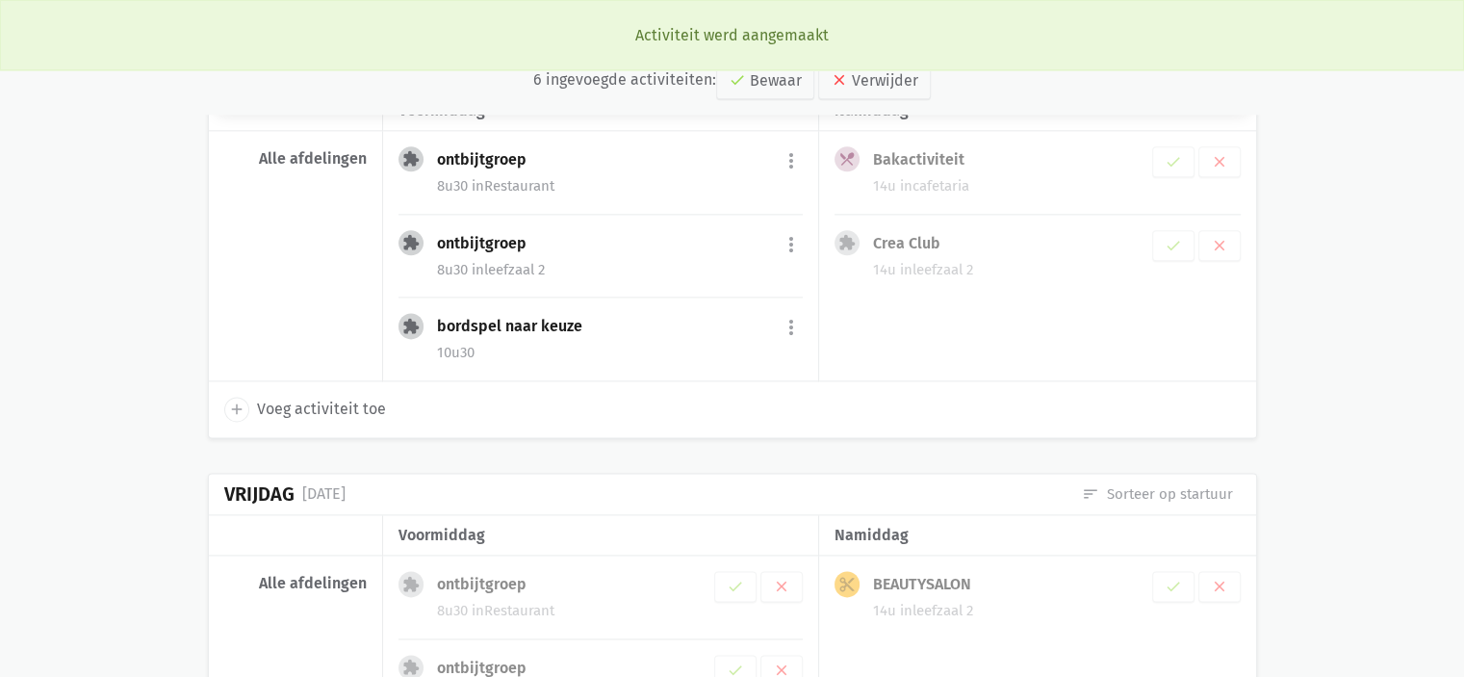
scroll to position [2479, 0]
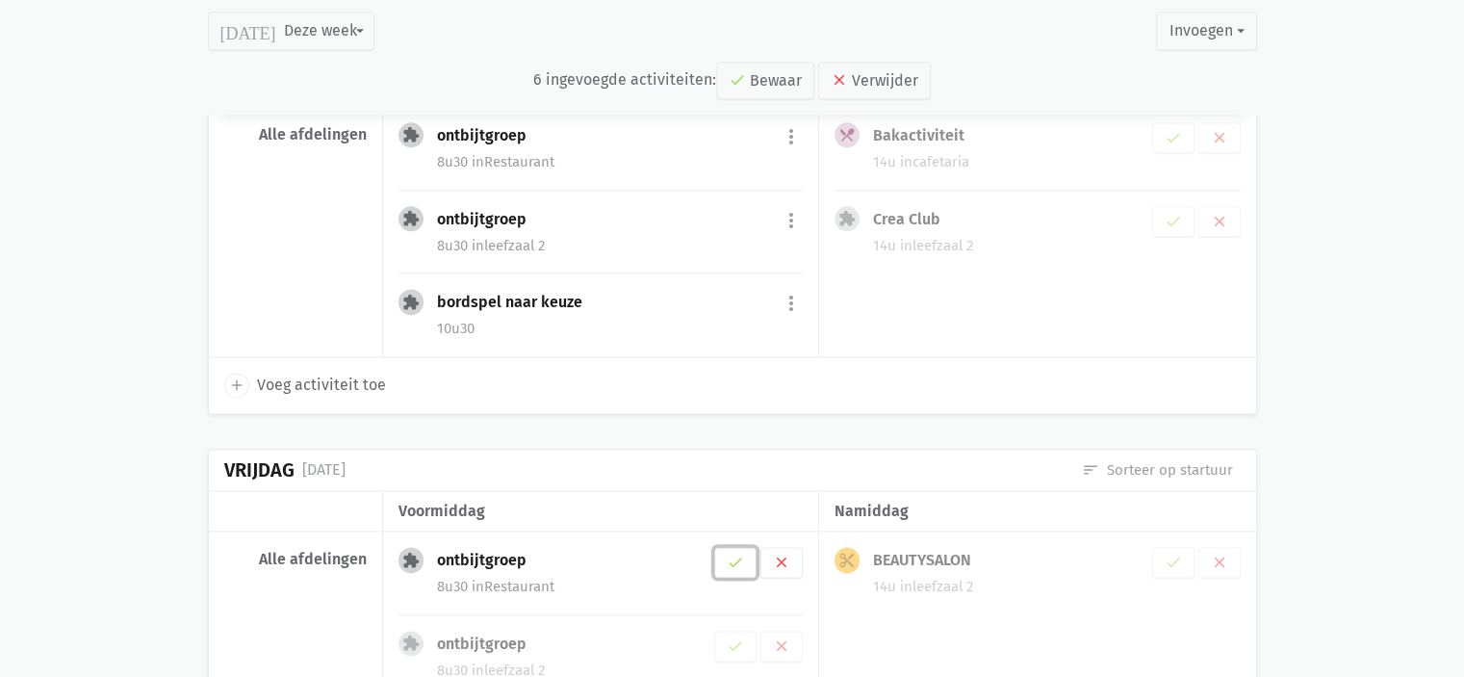
click at [738, 553] on icon "check" at bounding box center [735, 561] width 17 height 17
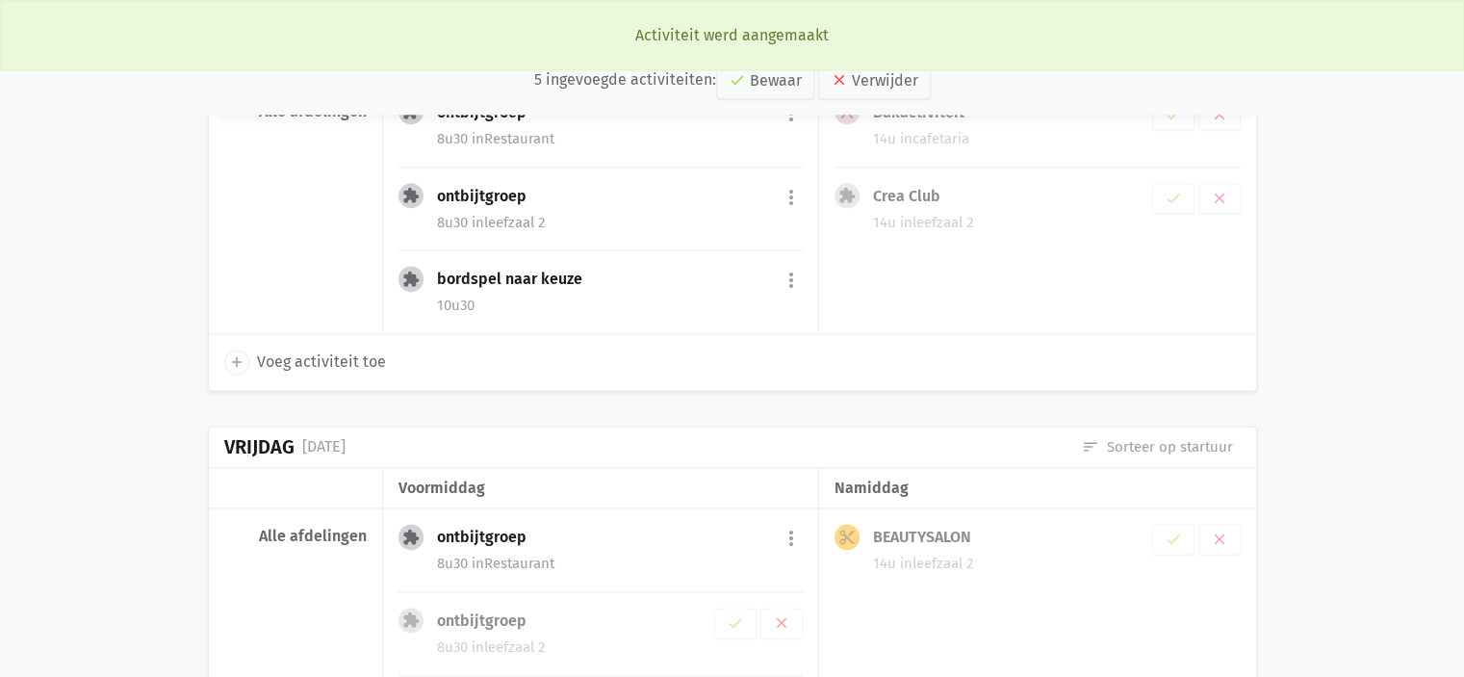
scroll to position [2719, 0]
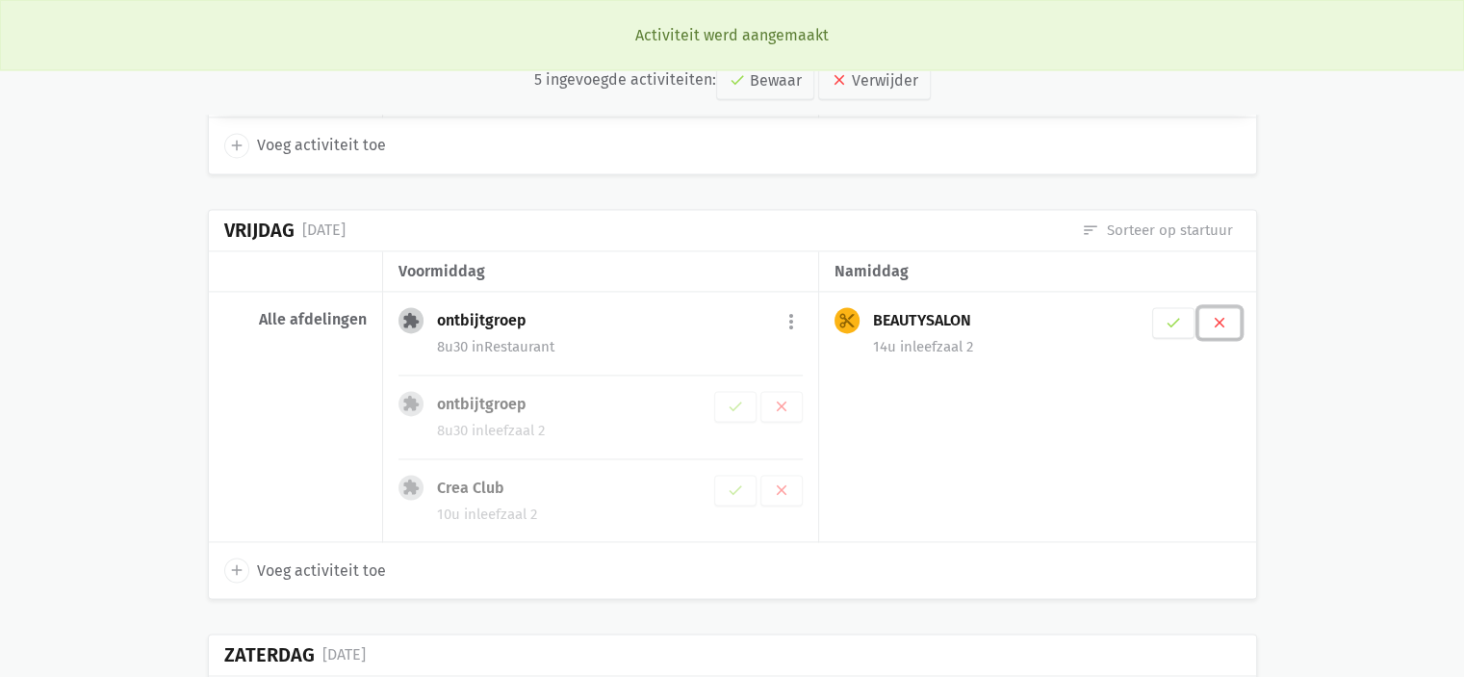
click at [1229, 311] on button "clear" at bounding box center [1219, 322] width 42 height 31
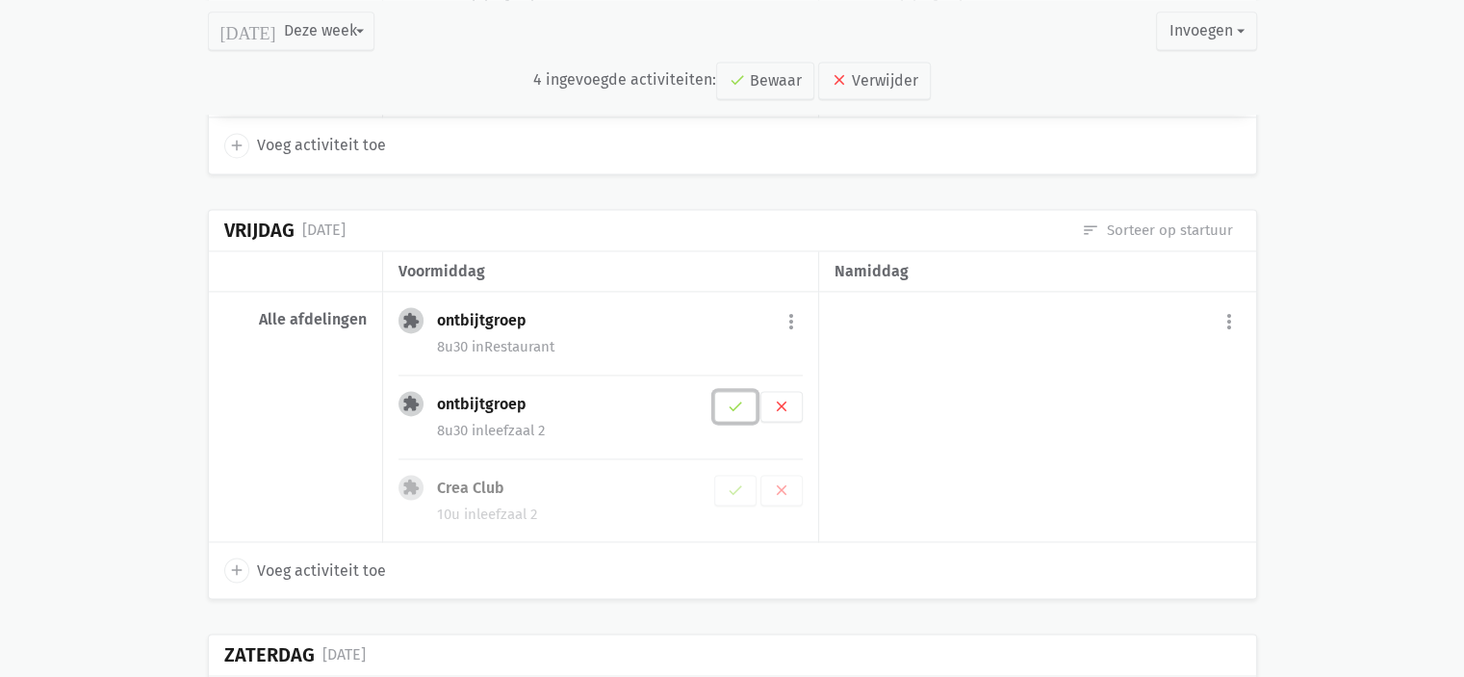
click at [733, 404] on button "check" at bounding box center [735, 406] width 42 height 31
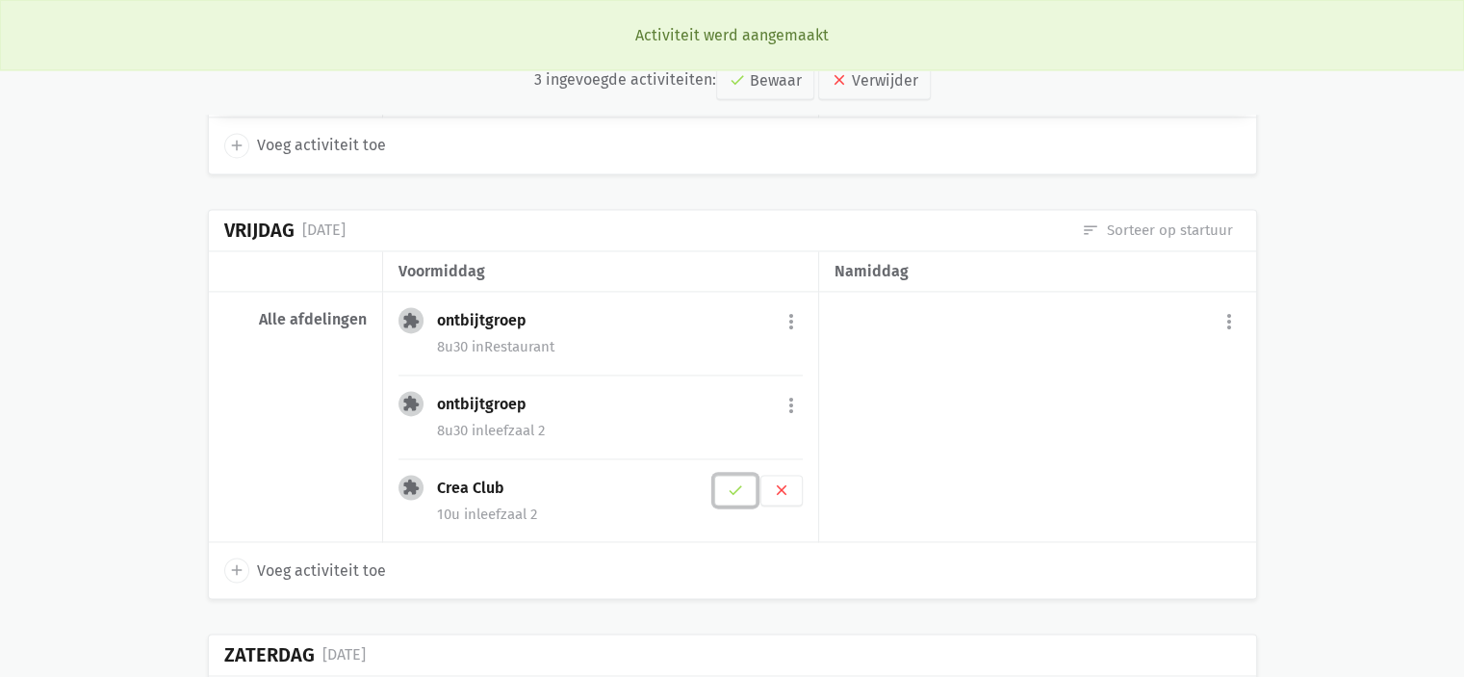
click at [746, 487] on button "check" at bounding box center [735, 490] width 42 height 31
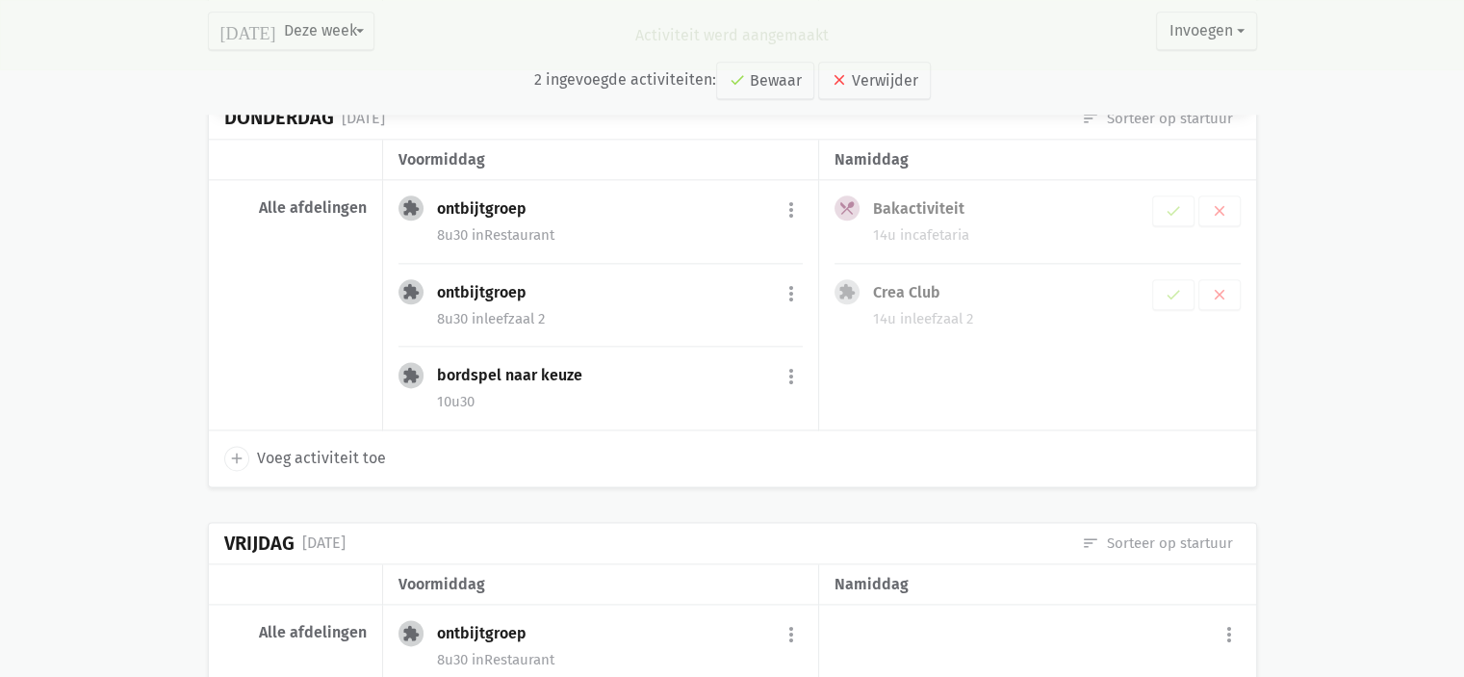
scroll to position [2310, 0]
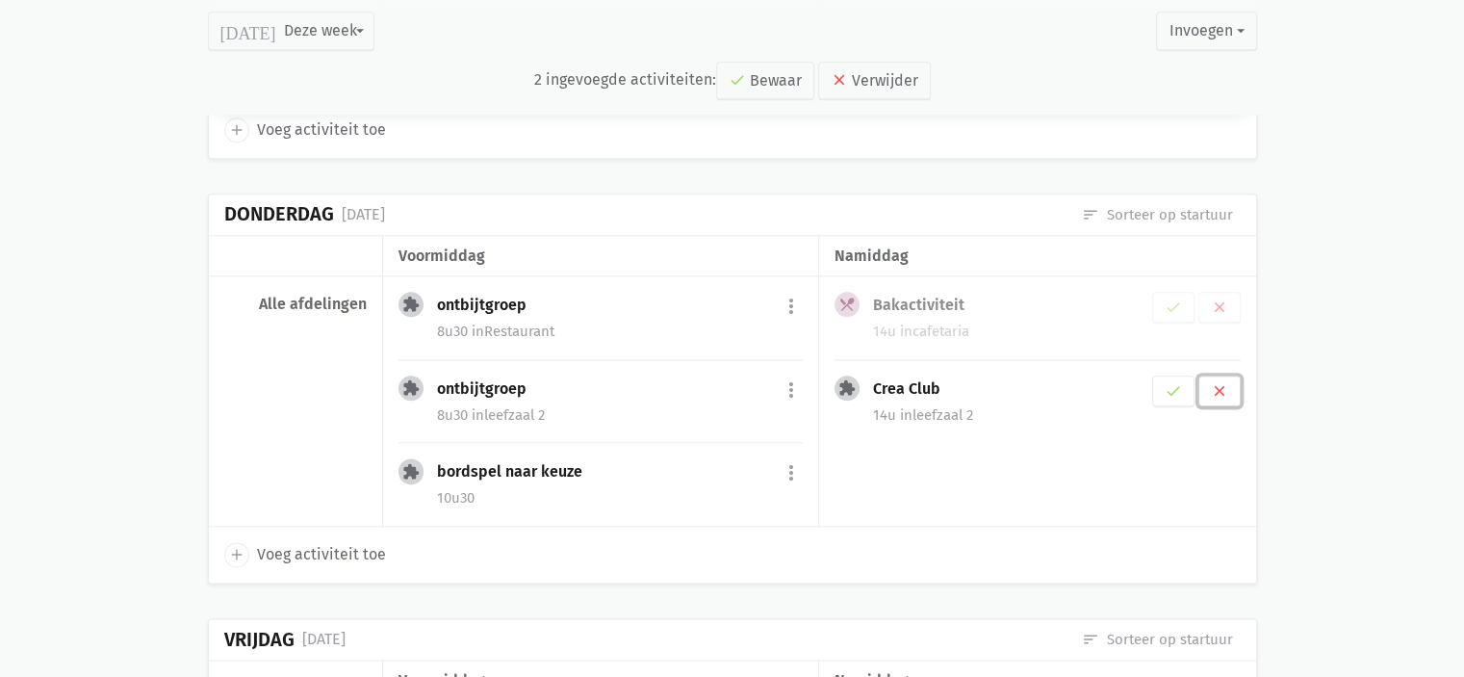
click at [1216, 384] on icon "clear" at bounding box center [1219, 390] width 17 height 17
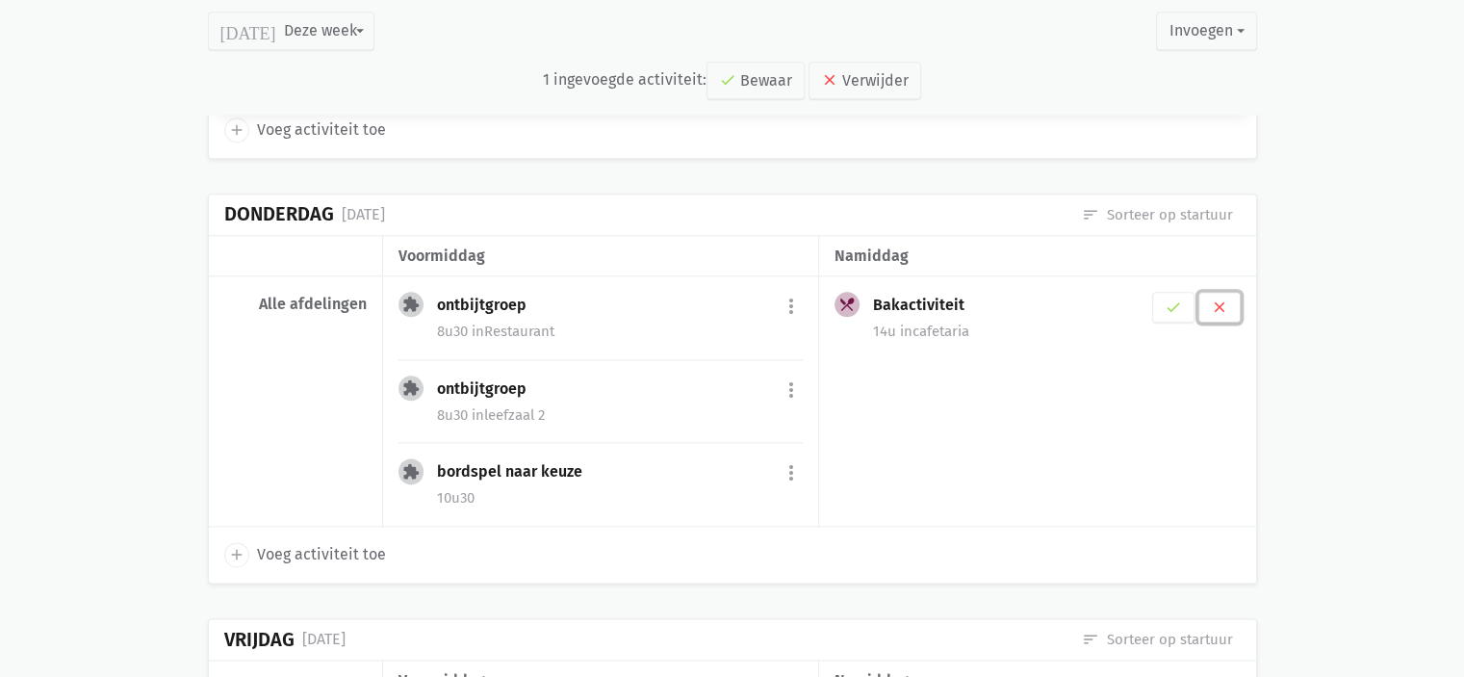
click at [1235, 292] on button "clear" at bounding box center [1219, 307] width 42 height 31
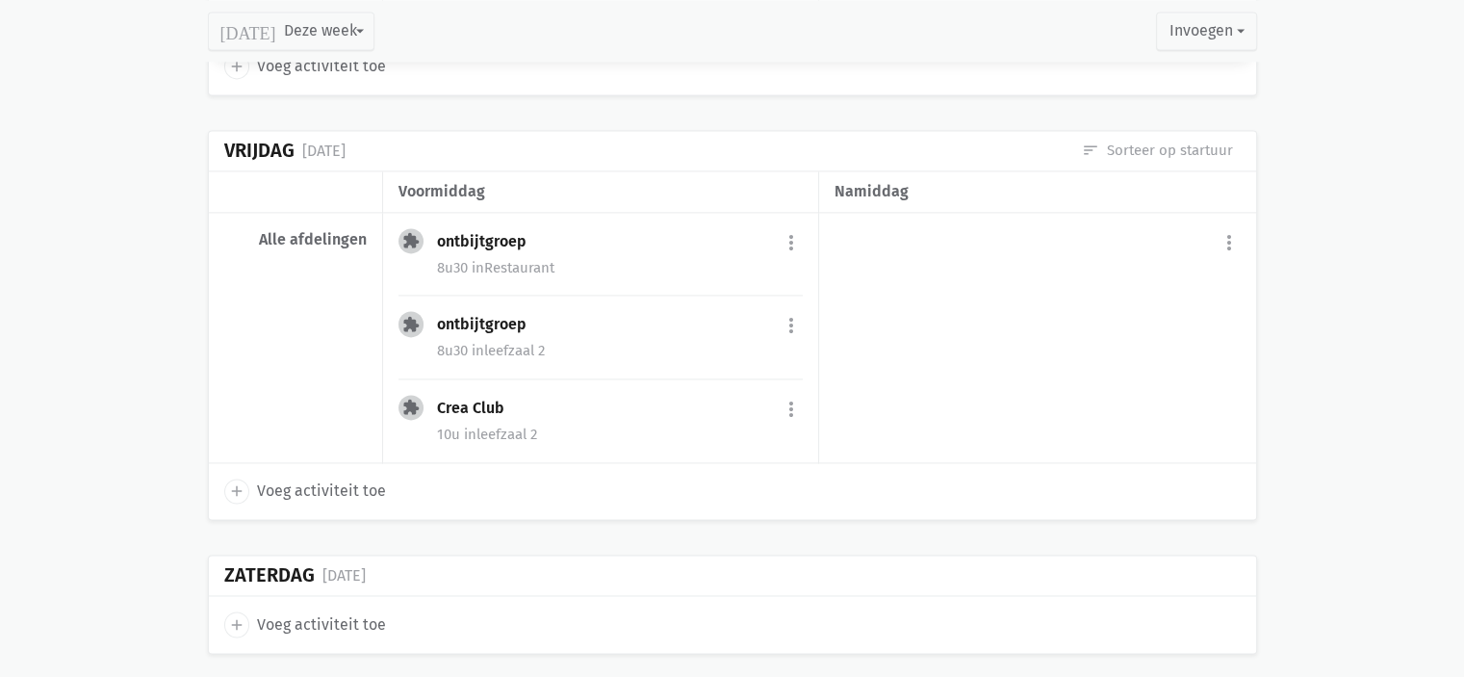
scroll to position [2793, 0]
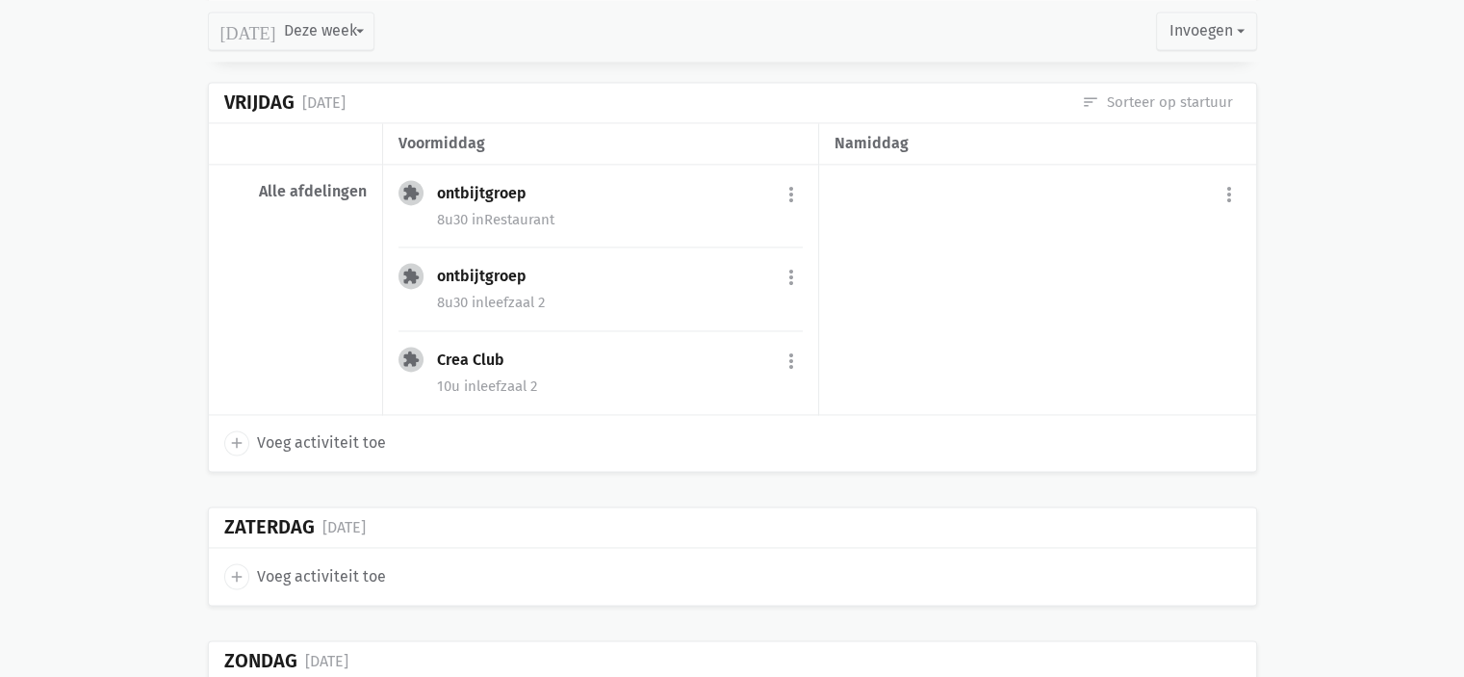
click at [363, 430] on span "Voeg activiteit toe" at bounding box center [321, 442] width 129 height 25
select select "14:00"
select select "15:00"
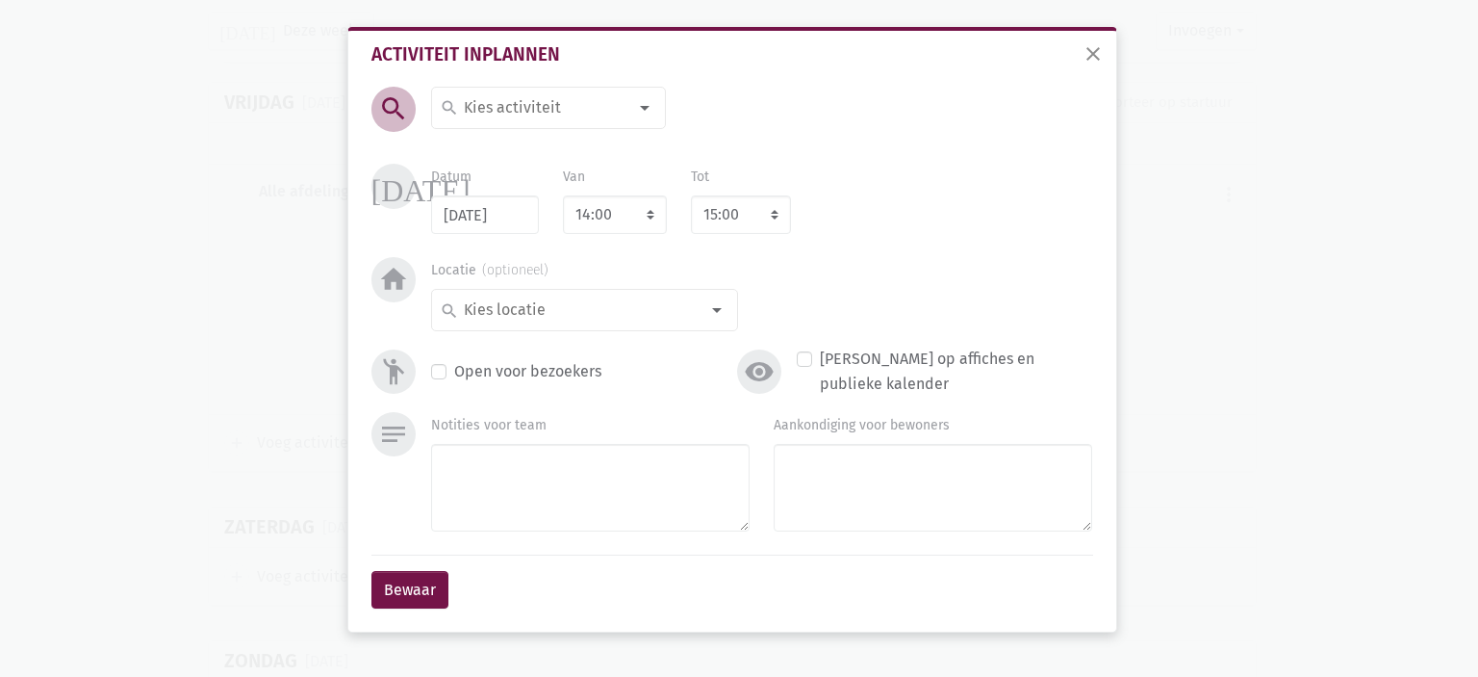
click at [518, 100] on input at bounding box center [544, 107] width 167 height 25
type input "Stafvergadering Zorg"
click at [719, 309] on div at bounding box center [717, 310] width 39 height 39
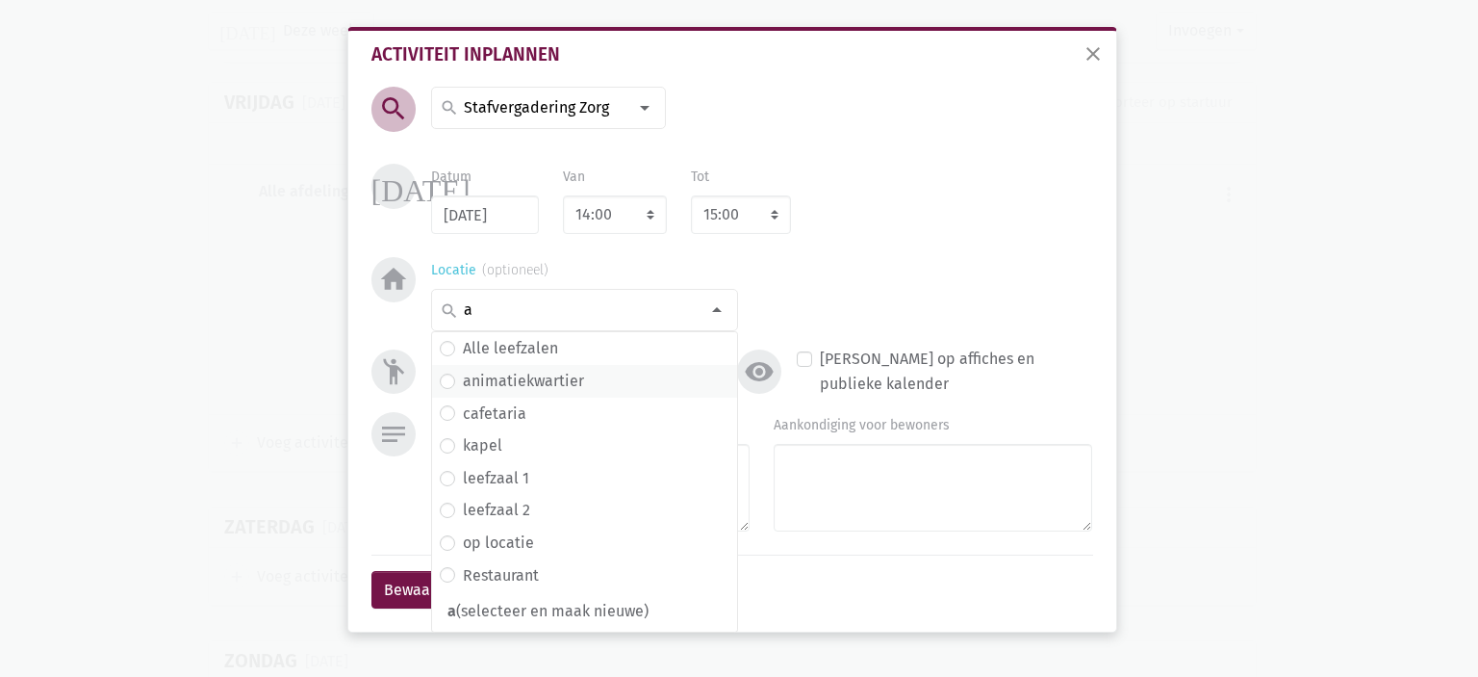
type input "a"
click at [542, 378] on label "animatiekwartier" at bounding box center [523, 381] width 121 height 25
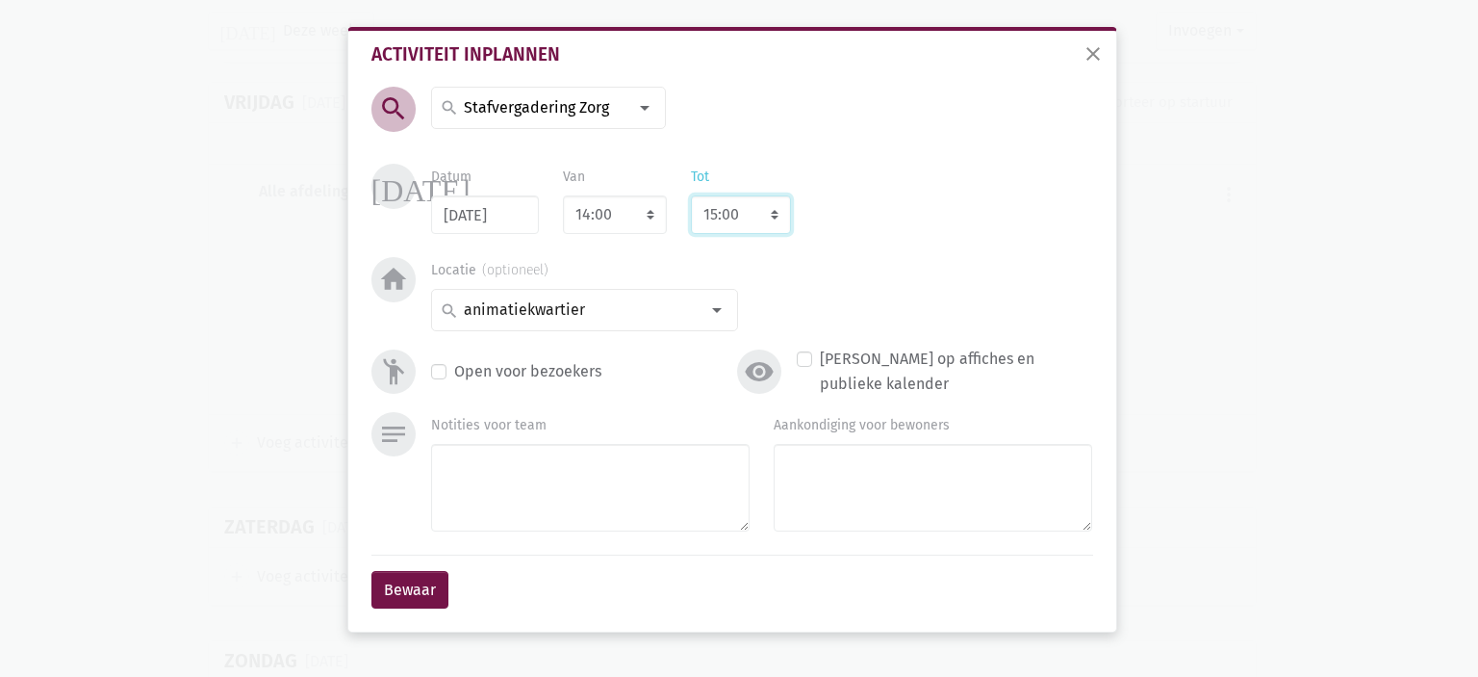
click at [771, 220] on select "8:00 8:15 8:30 8:45 9:00 9:15 9:30 9:45 10:00 10:15 10:30 10:45 11:00 11:15 11:…" at bounding box center [741, 214] width 100 height 39
select select "16:00"
click at [691, 195] on select "8:00 8:15 8:30 8:45 9:00 9:15 9:30 9:45 10:00 10:15 10:30 10:45 11:00 11:15 11:…" at bounding box center [741, 214] width 100 height 39
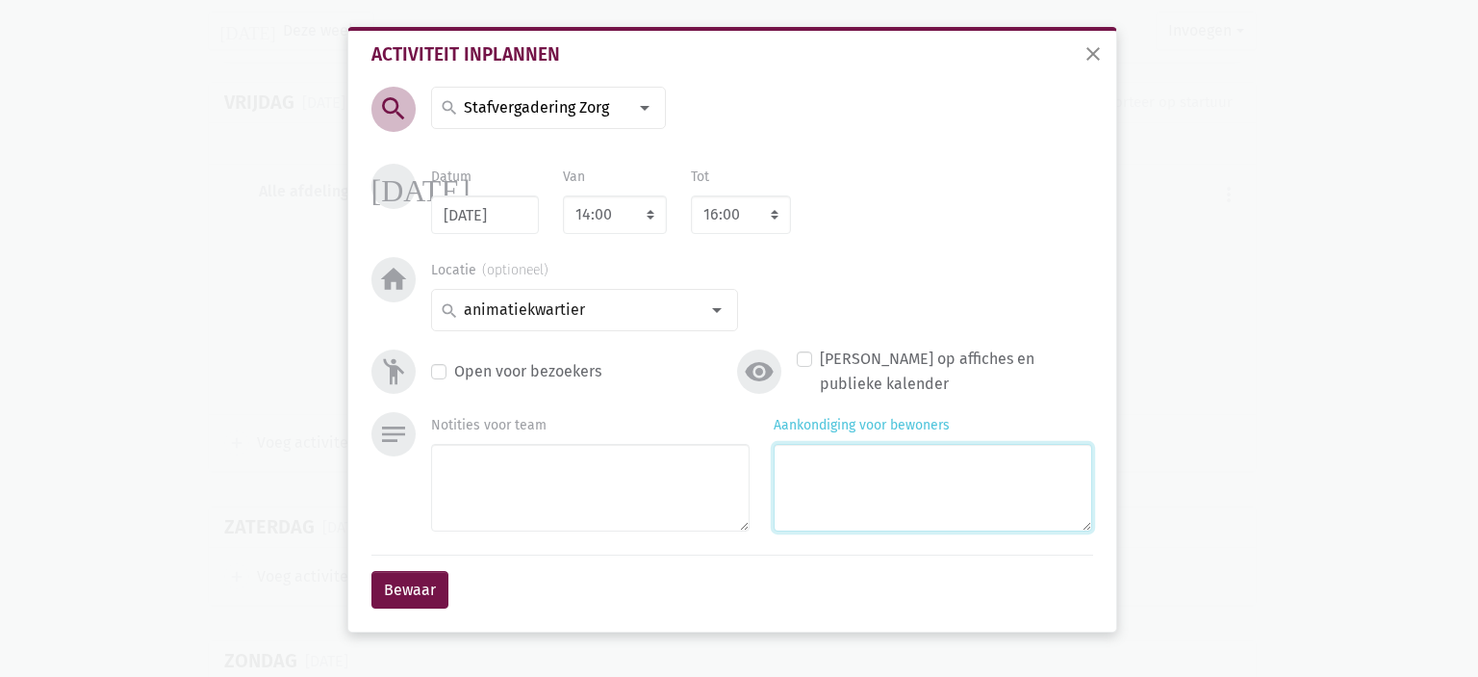
click at [936, 524] on textarea "Aankondiging voor bewoners" at bounding box center [933, 488] width 319 height 88
click at [820, 360] on label "Verberg op affiches en publieke kalender" at bounding box center [956, 371] width 272 height 49
click at [804, 360] on input "Verberg op affiches en publieke kalender" at bounding box center [804, 357] width 15 height 20
checkbox input "true"
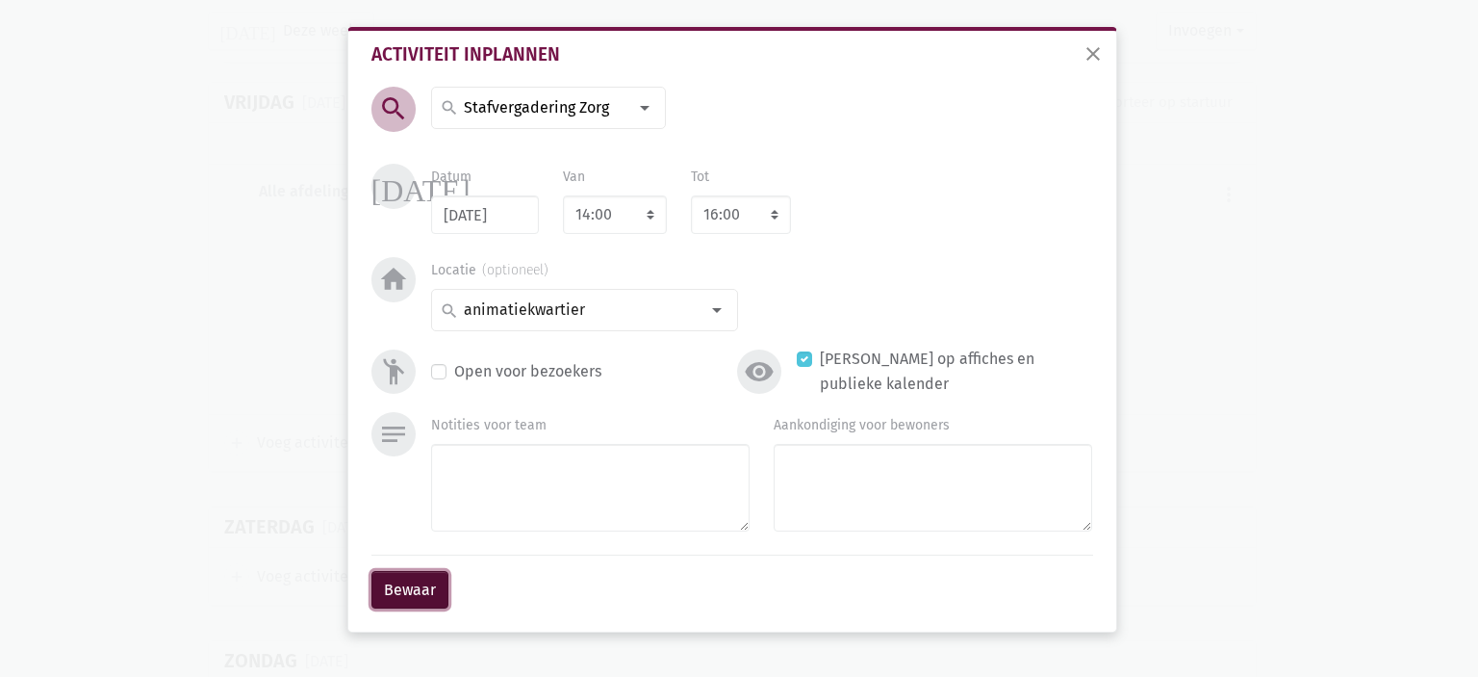
click at [408, 599] on button "Bewaar" at bounding box center [410, 590] width 77 height 39
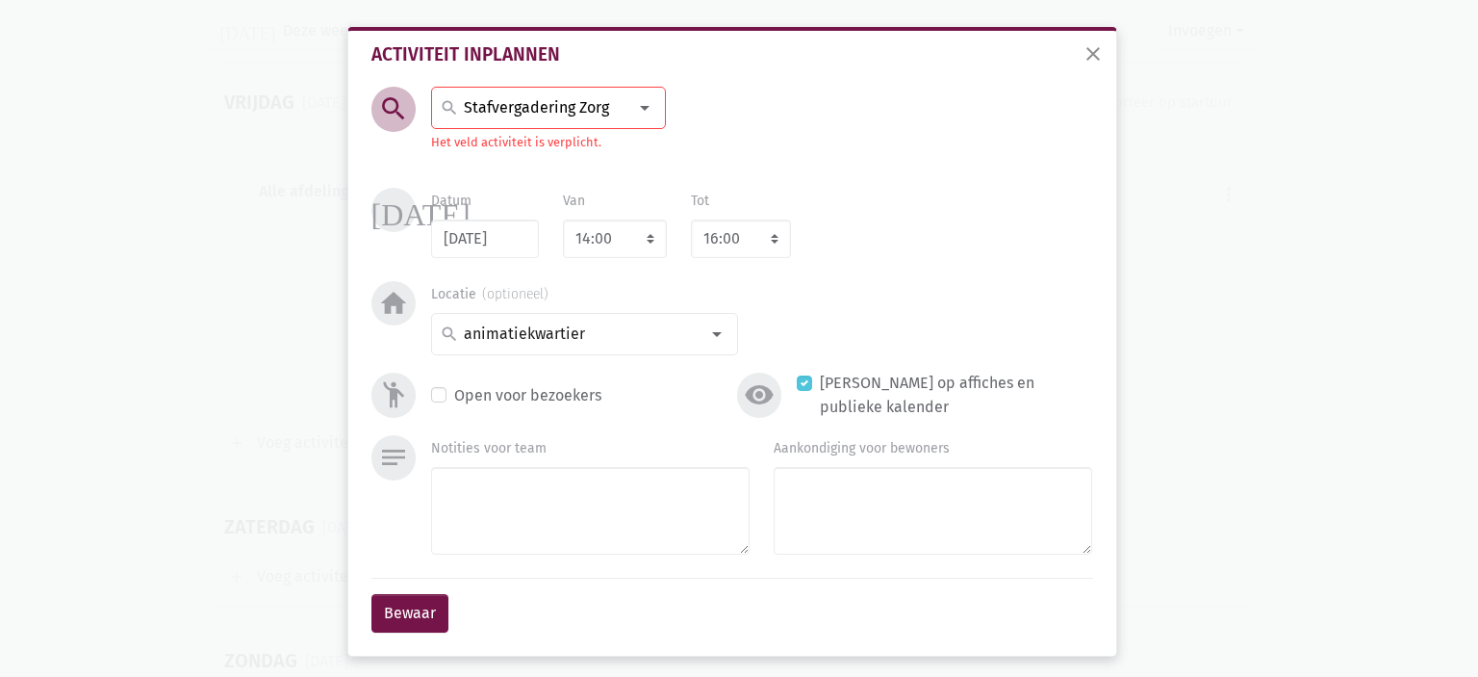
click at [601, 111] on input "Stafvergadering Zorg" at bounding box center [544, 107] width 167 height 25
click at [554, 147] on span "Stafvergadering Zorg" at bounding box center [523, 150] width 150 height 18
click at [385, 621] on button "Bewaar" at bounding box center [410, 613] width 77 height 39
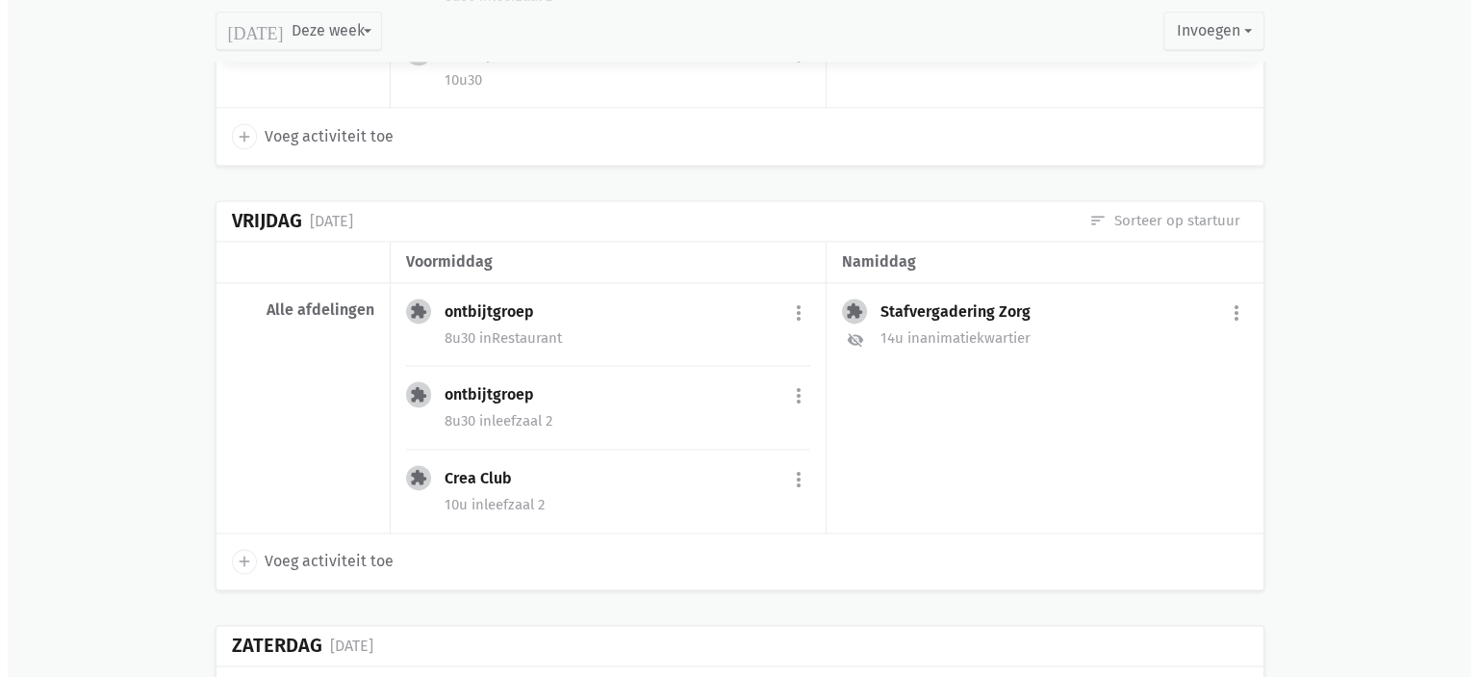
scroll to position [2699, 0]
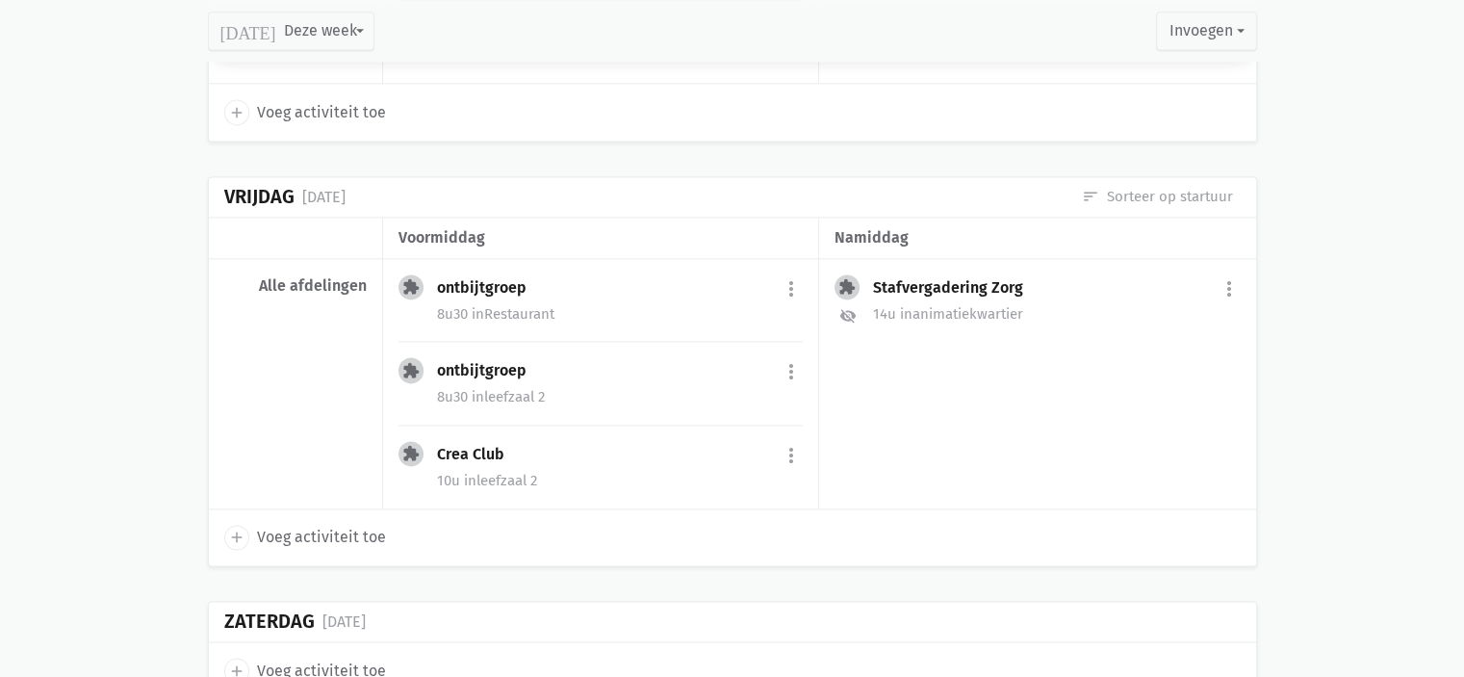
click at [237, 530] on icon "add" at bounding box center [236, 536] width 17 height 17
select select "14:00"
select select "15:00"
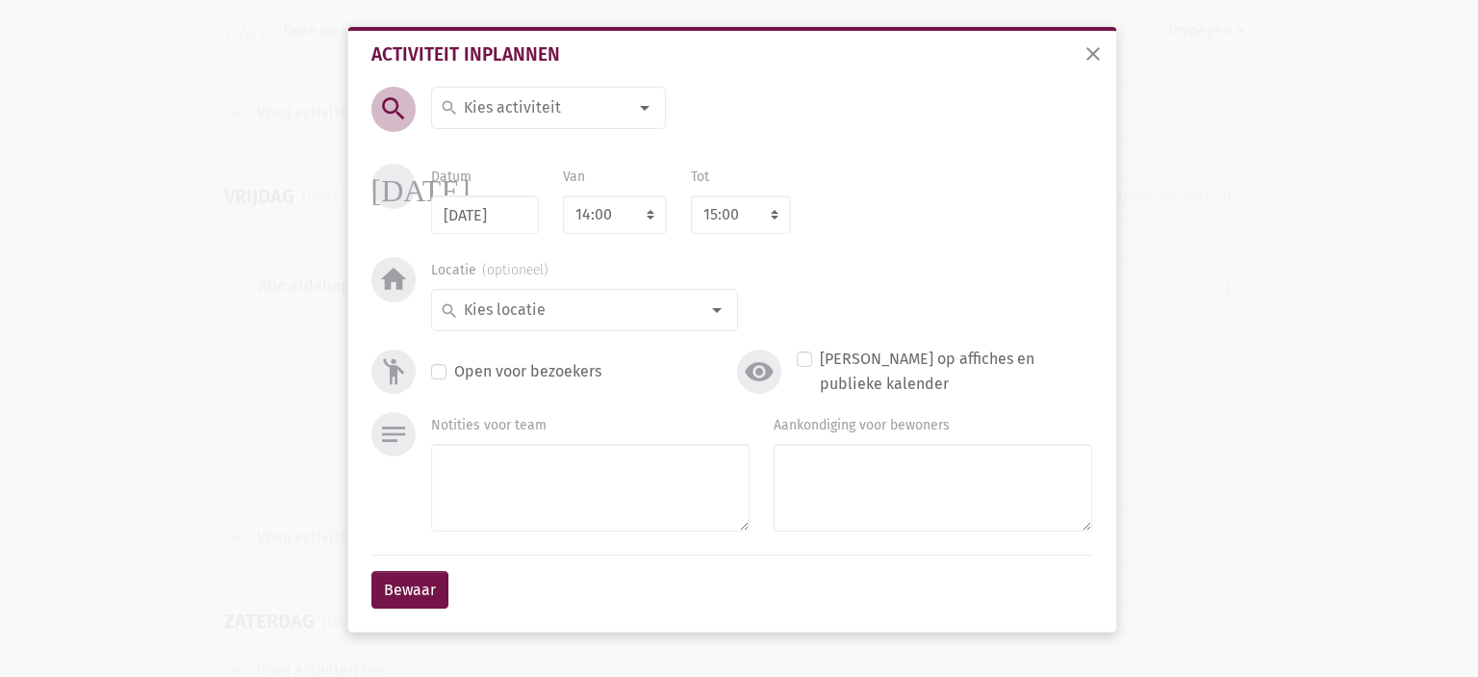
click at [519, 103] on input at bounding box center [544, 107] width 167 height 25
type input "Bruine"
click at [506, 140] on label "bruine kroeg" at bounding box center [507, 146] width 89 height 25
click at [482, 316] on input at bounding box center [580, 309] width 238 height 25
type input "cafe"
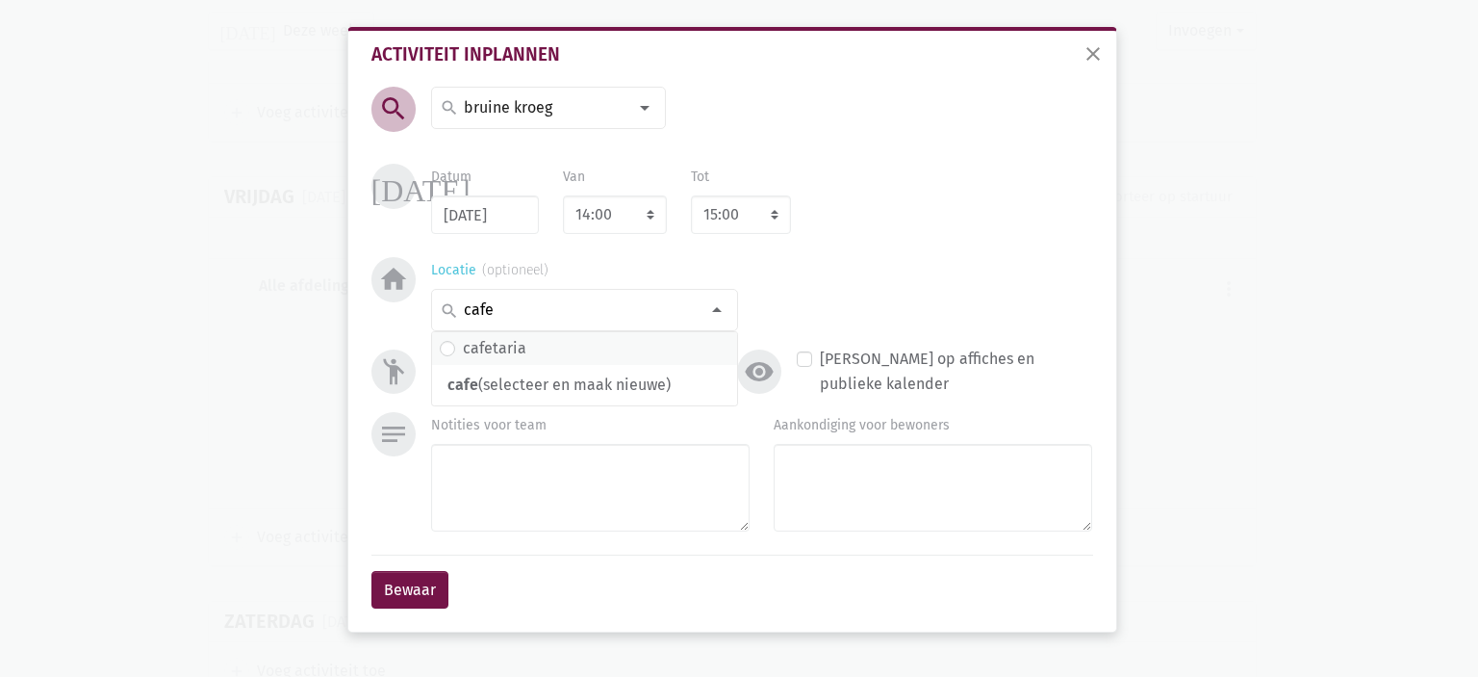
click at [524, 347] on span "cafetaria" at bounding box center [585, 348] width 290 height 25
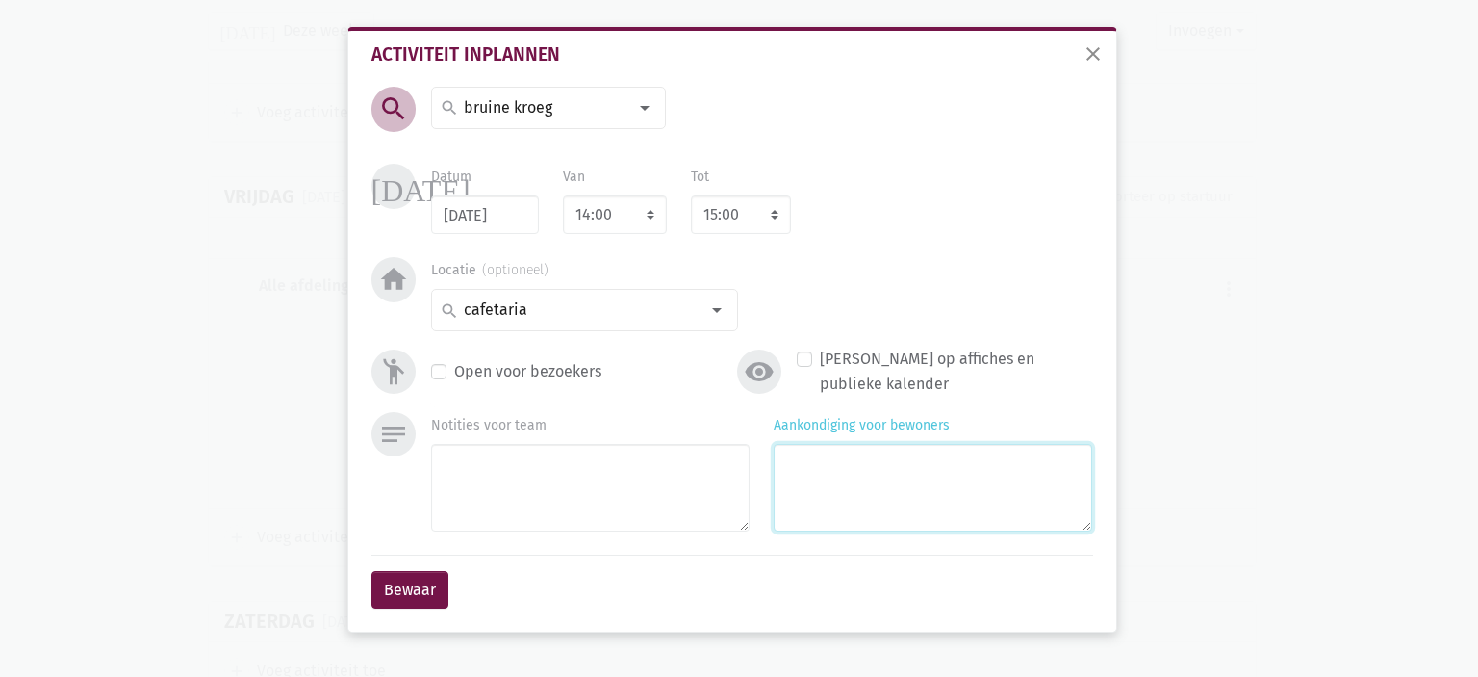
drag, startPoint x: 921, startPoint y: 505, endPoint x: 940, endPoint y: 501, distance: 19.8
click at [922, 502] on textarea "Aankondiging voor bewoners" at bounding box center [933, 488] width 319 height 88
type textarea "Met Claire"
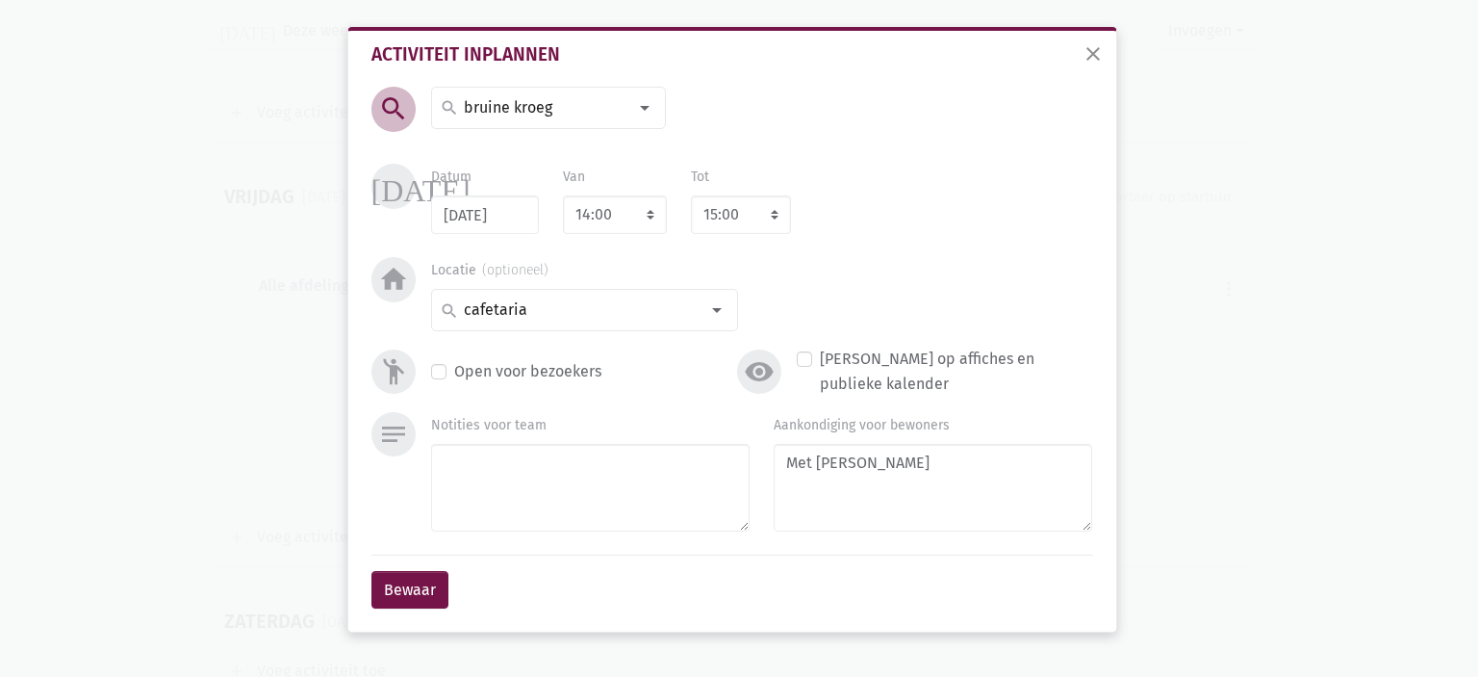
click at [450, 371] on div "Open voor bezoekers" at bounding box center [578, 371] width 295 height 25
click at [454, 371] on label "Open voor bezoekers" at bounding box center [527, 371] width 147 height 25
click at [431, 371] on input "Open voor bezoekers" at bounding box center [438, 369] width 15 height 20
checkbox input "true"
click at [720, 219] on select "8:00 8:15 8:30 8:45 9:00 9:15 9:30 9:45 10:00 10:15 10:30 10:45 11:00 11:15 11:…" at bounding box center [741, 214] width 100 height 39
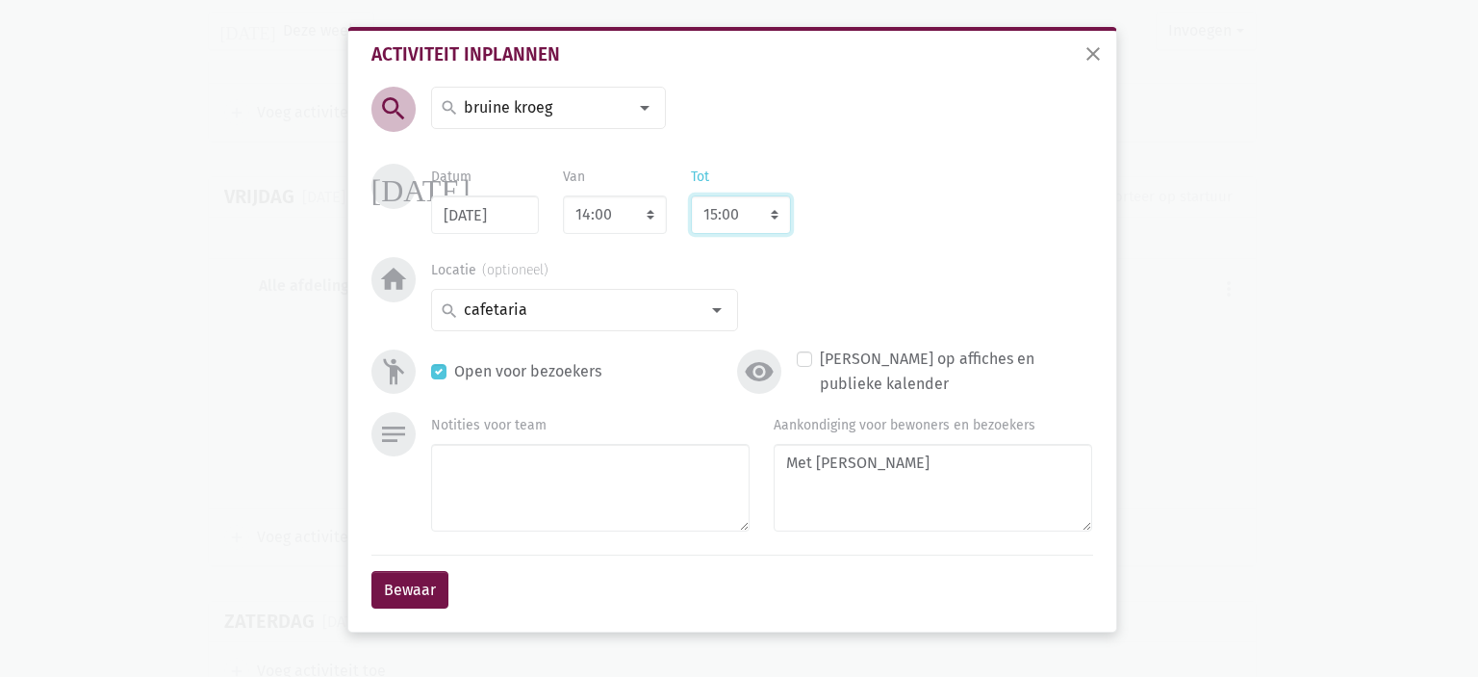
select select "16:00"
click at [691, 195] on select "8:00 8:15 8:30 8:45 9:00 9:15 9:30 9:45 10:00 10:15 10:30 10:45 11:00 11:15 11:…" at bounding box center [741, 214] width 100 height 39
click at [400, 588] on button "Bewaar" at bounding box center [410, 590] width 77 height 39
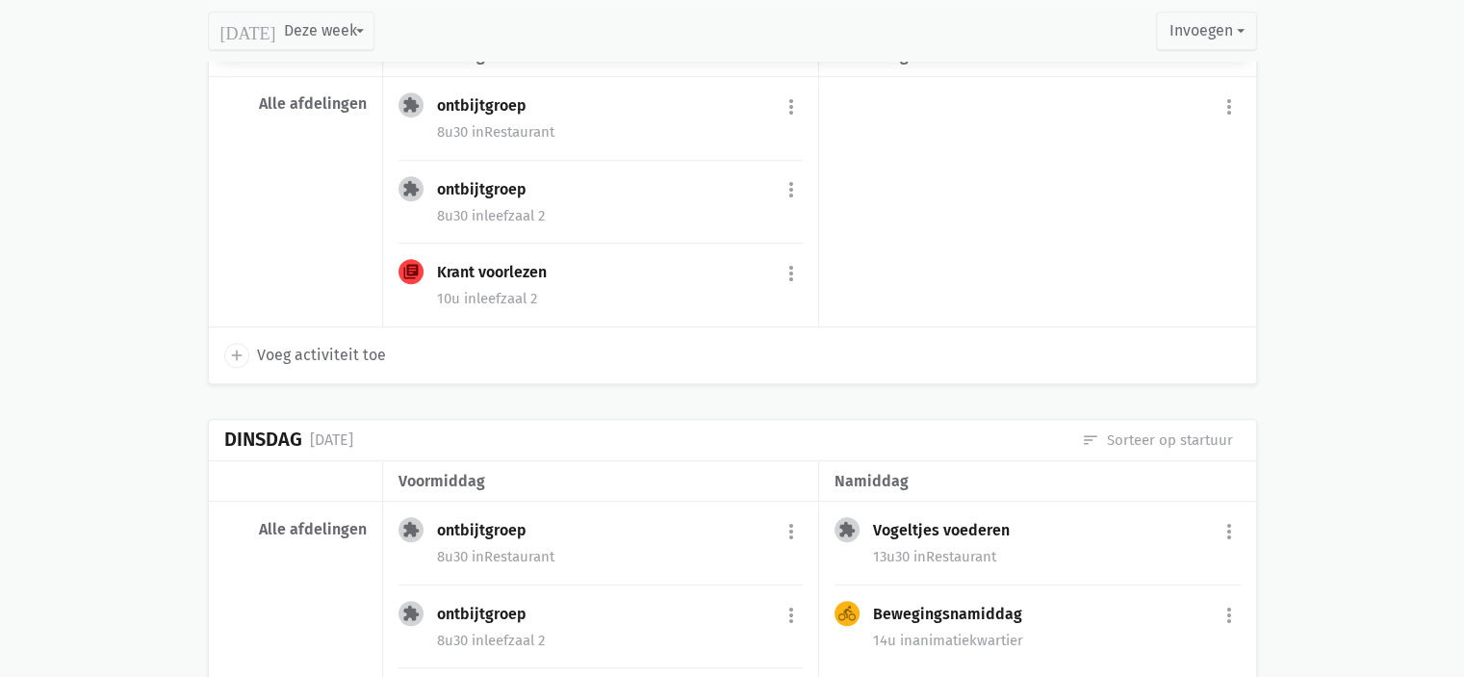
scroll to position [893, 0]
